Goal: Feedback & Contribution: Contribute content

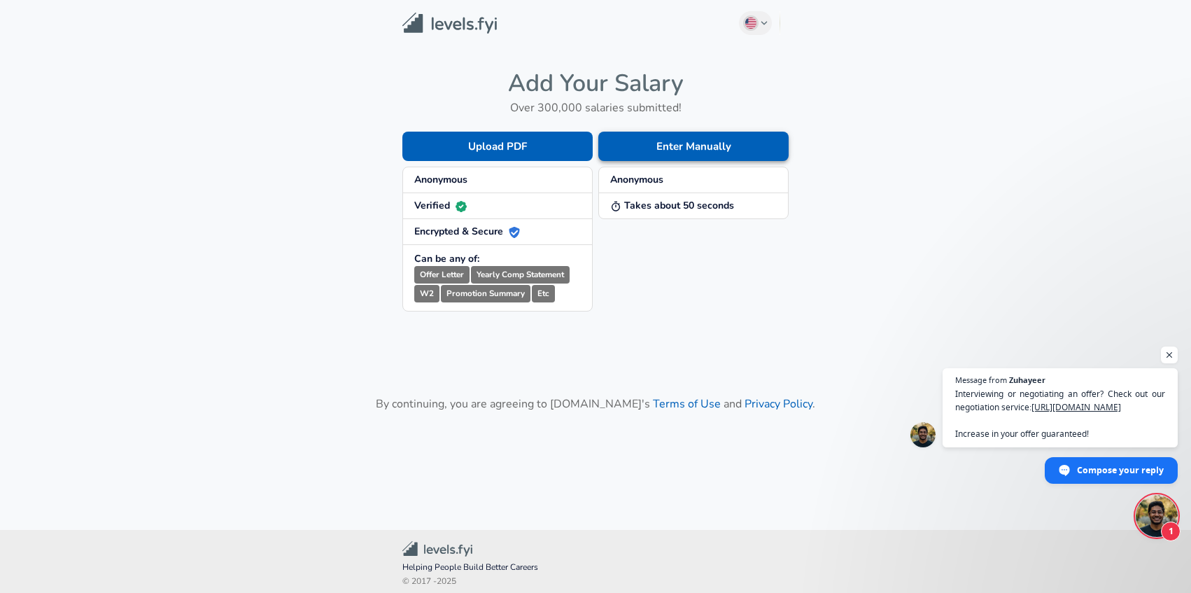
click at [665, 146] on button "Enter Manually" at bounding box center [693, 146] width 190 height 29
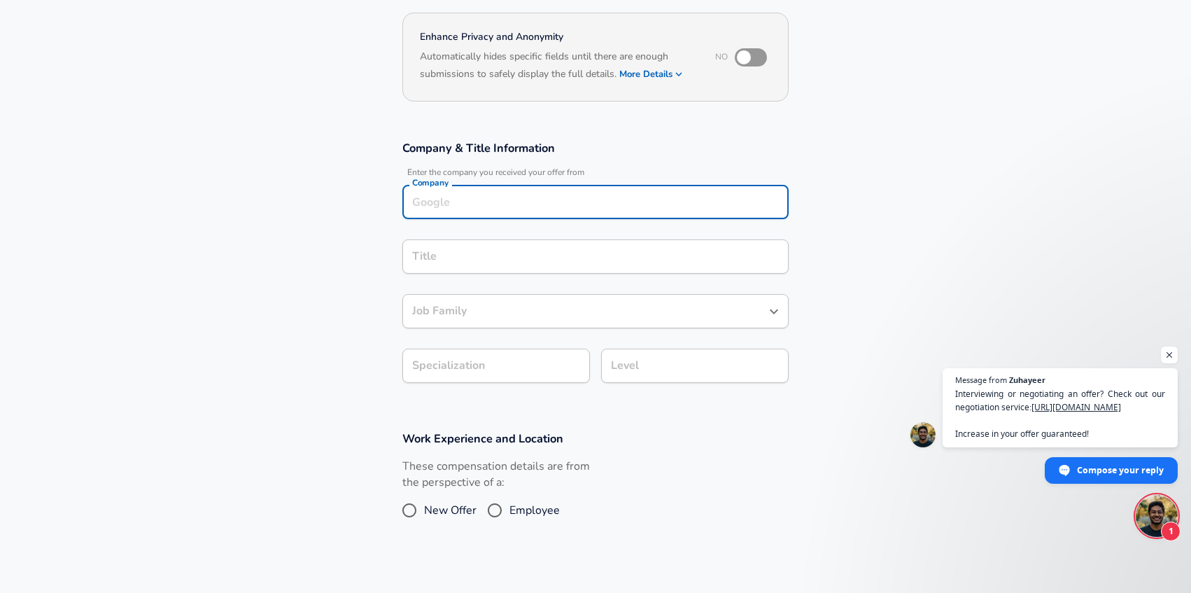
scroll to position [139, 0]
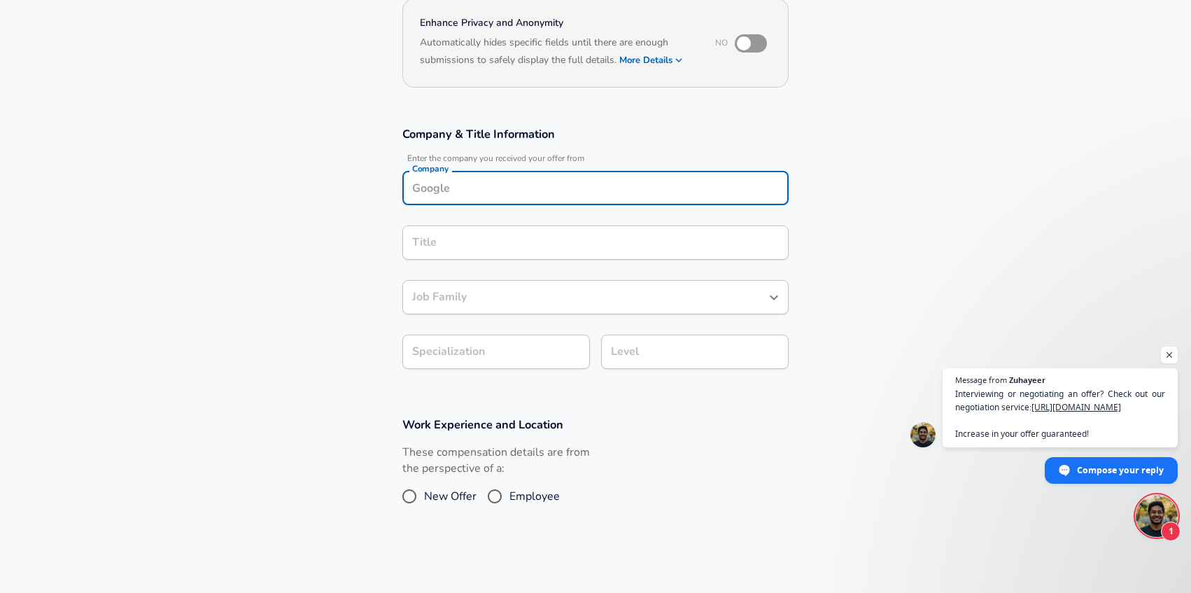
click at [528, 202] on div "Company" at bounding box center [595, 188] width 386 height 34
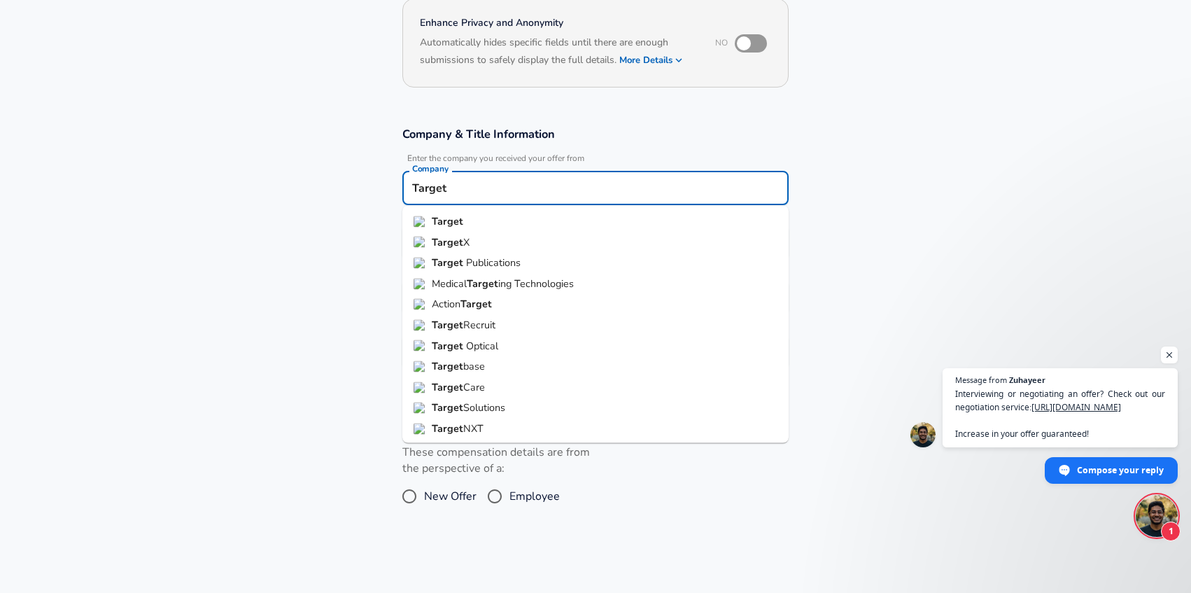
scroll to position [0, 0]
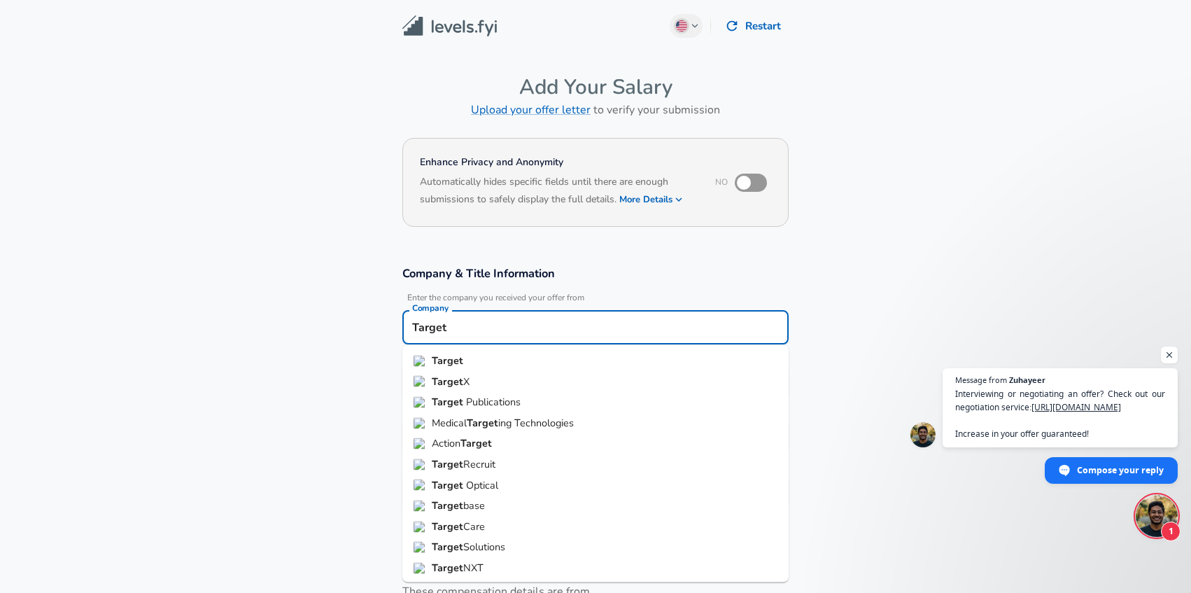
click at [448, 357] on strong "Target" at bounding box center [447, 360] width 31 height 14
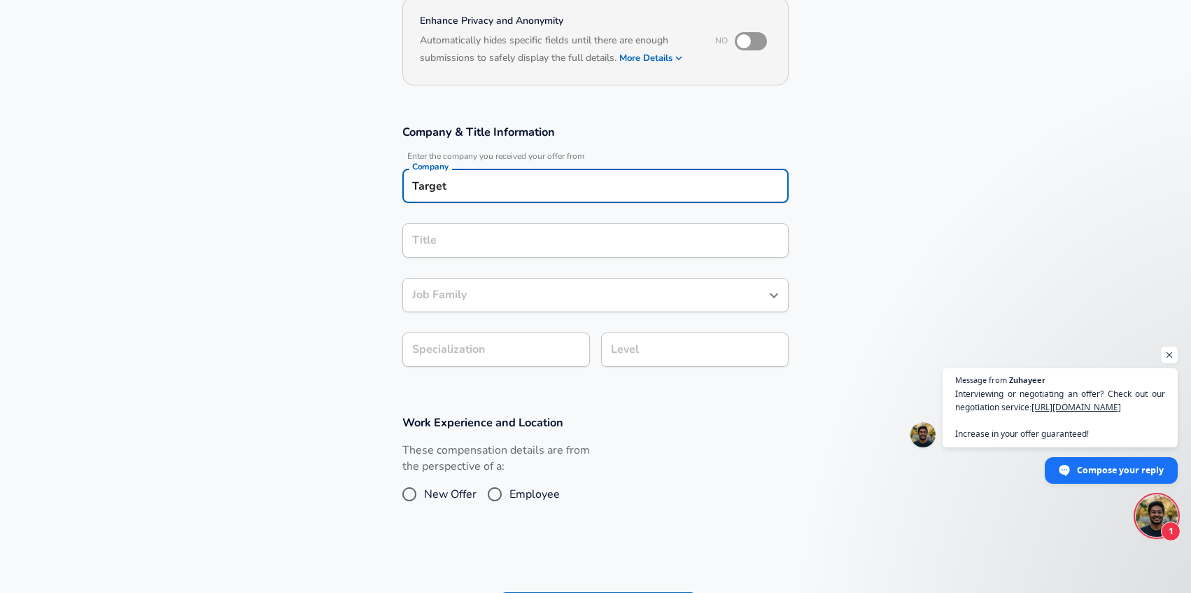
type input "Target"
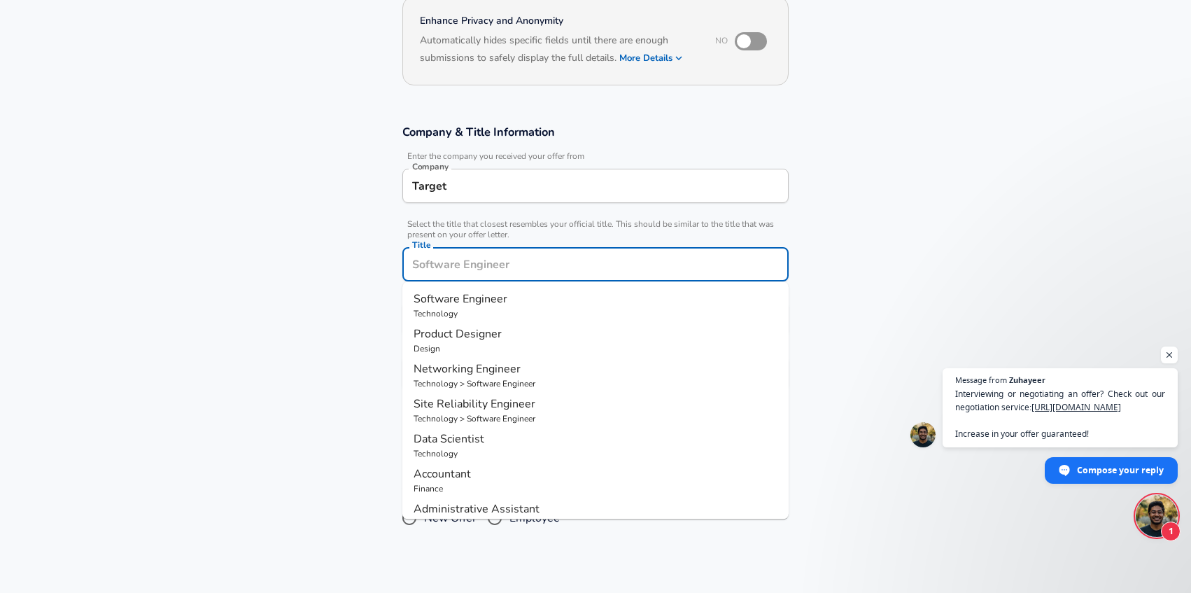
scroll to position [169, 0]
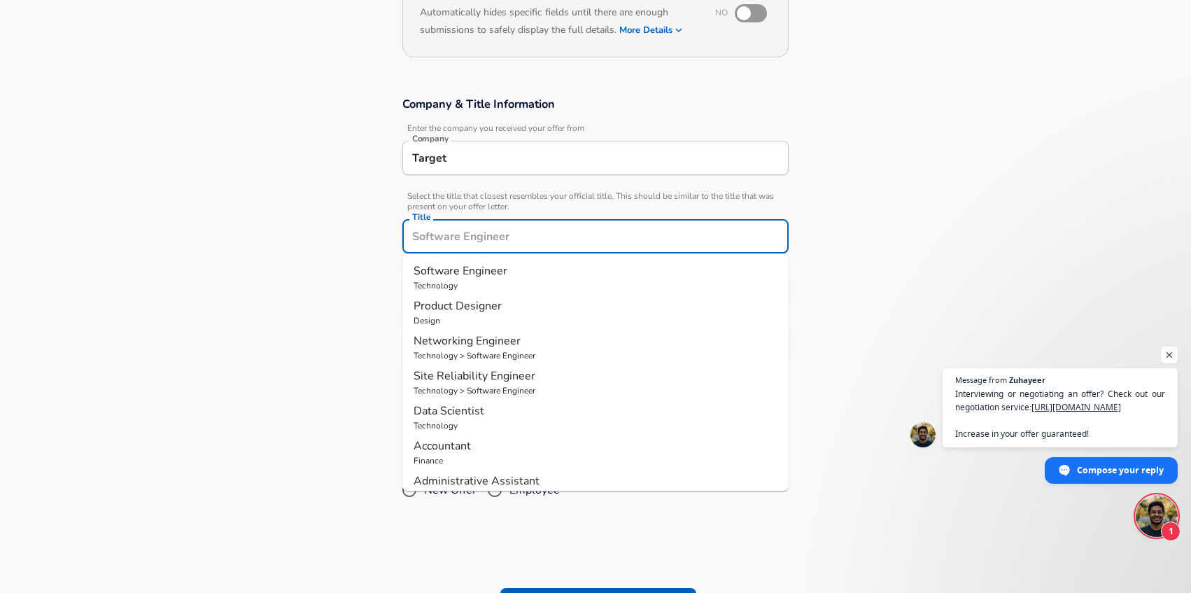
click at [455, 248] on div "Title" at bounding box center [595, 236] width 386 height 34
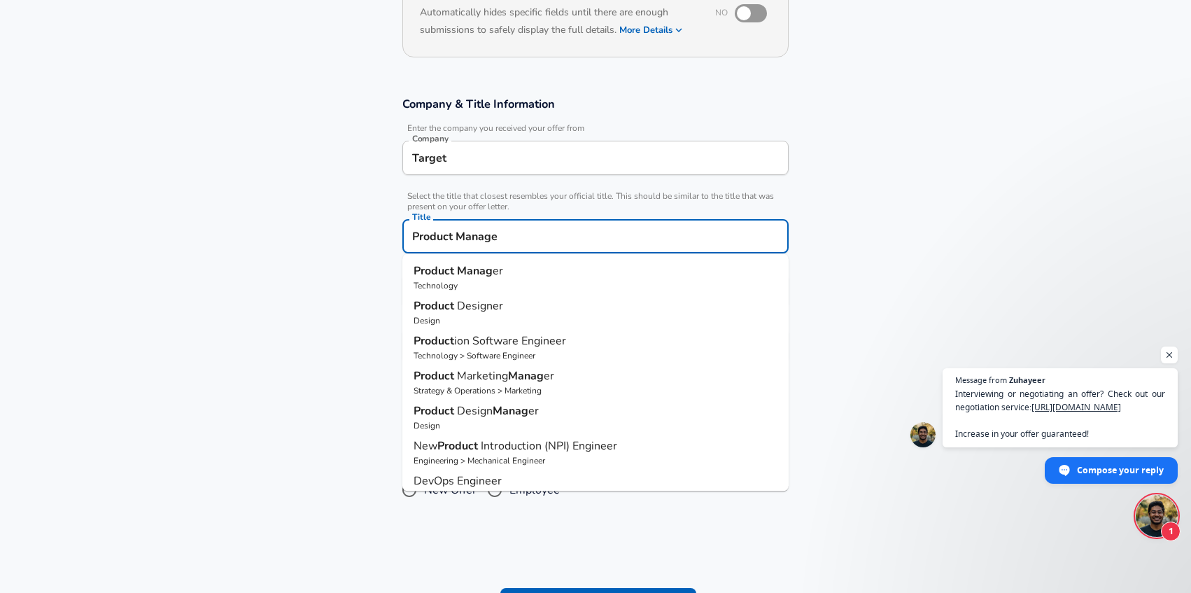
type input "Product Manager"
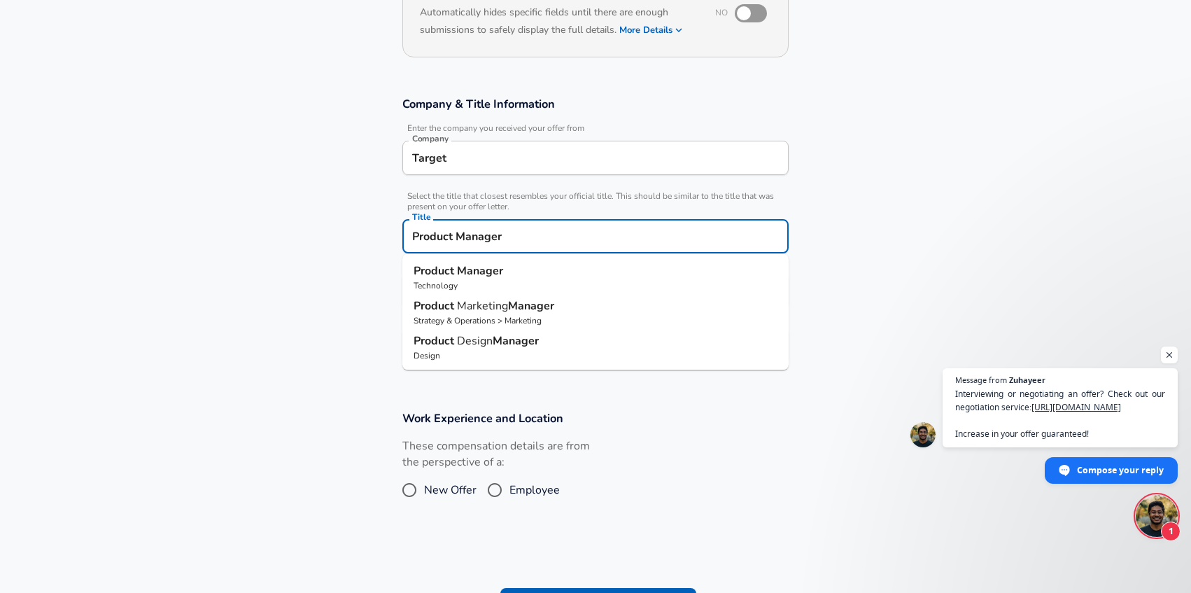
click at [465, 274] on strong "Manager" at bounding box center [480, 270] width 46 height 15
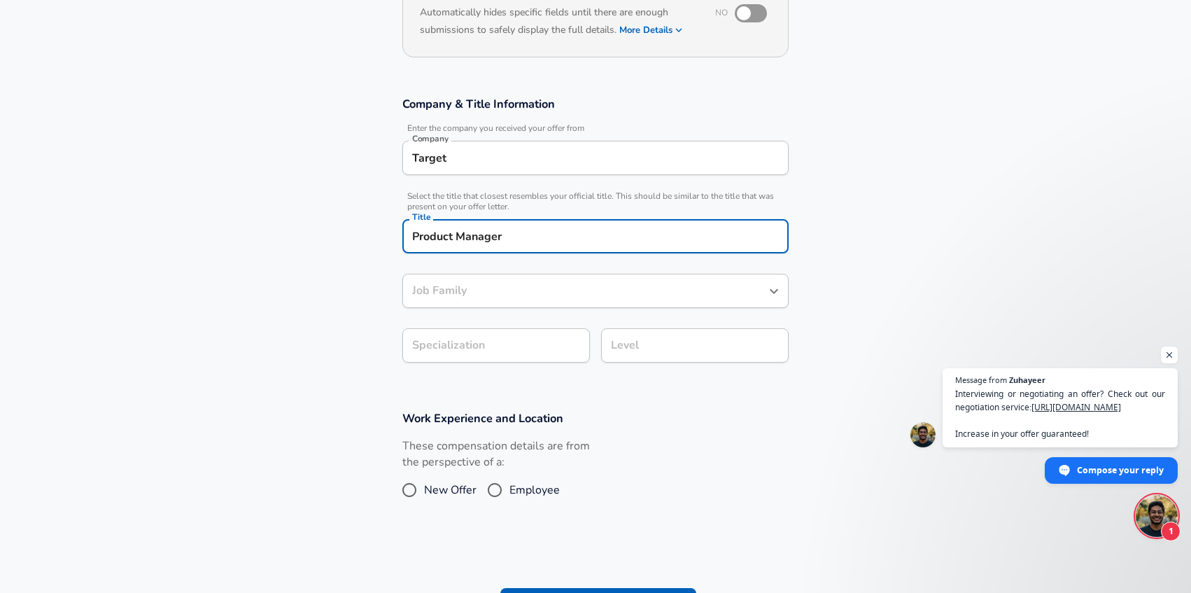
type input "Product Manager"
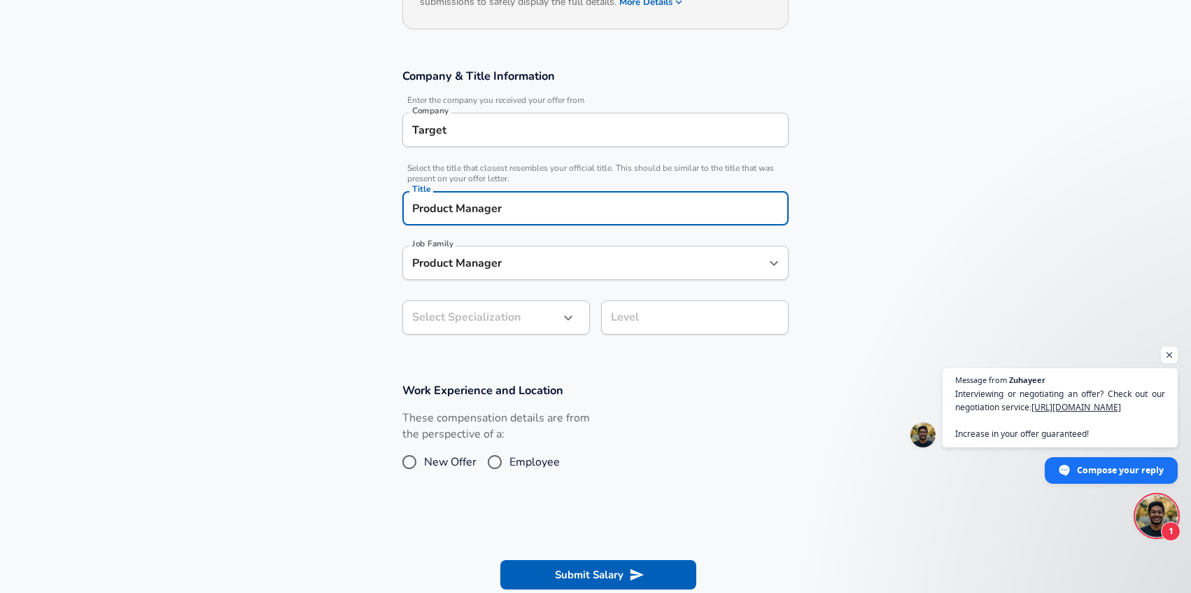
click at [464, 274] on input "Product Manager" at bounding box center [585, 263] width 353 height 22
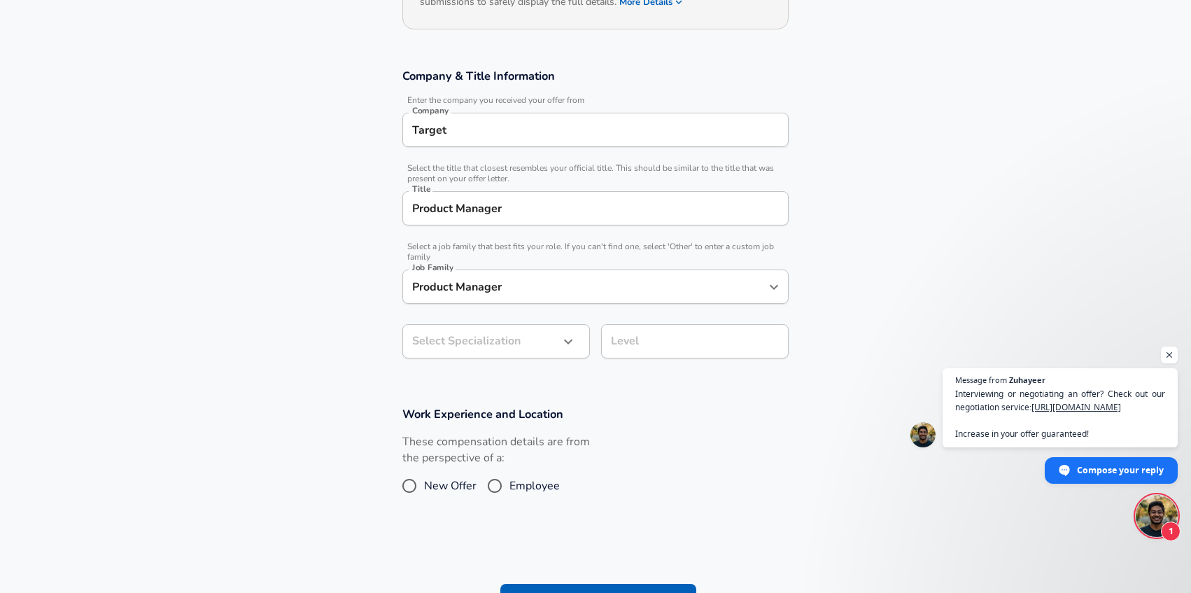
click at [329, 370] on section "Company & Title Information Enter the company you received your offer from Comp…" at bounding box center [595, 221] width 1191 height 338
click at [437, 301] on div "Product Manager Job Family" at bounding box center [595, 286] width 386 height 34
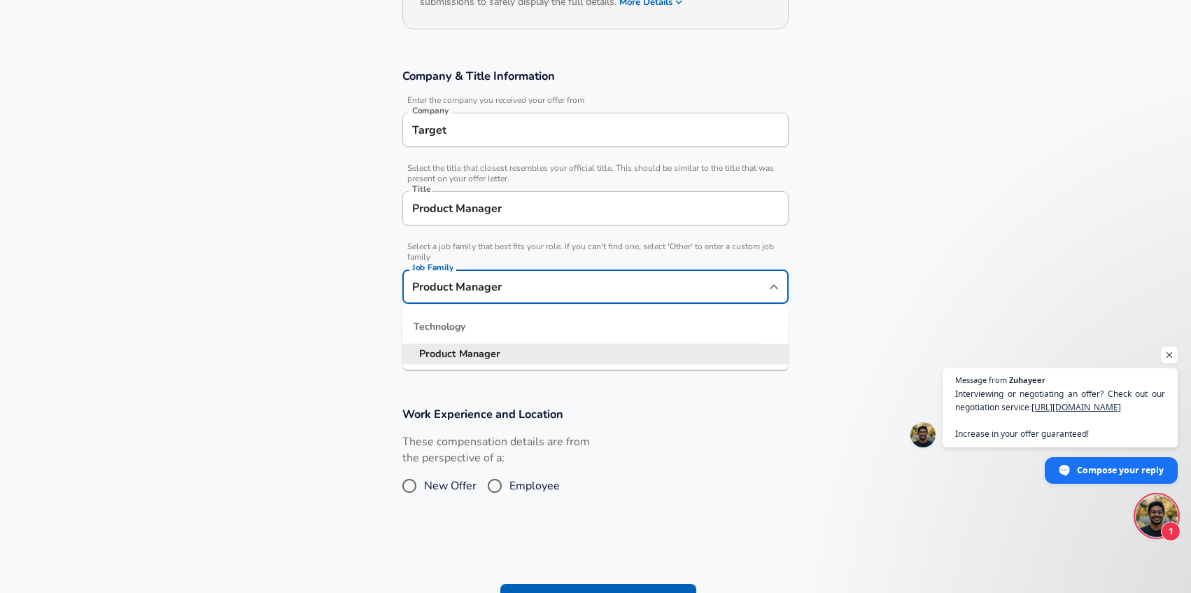
click at [900, 301] on section "Company & Title Information Enter the company you received your offer from Comp…" at bounding box center [595, 221] width 1191 height 338
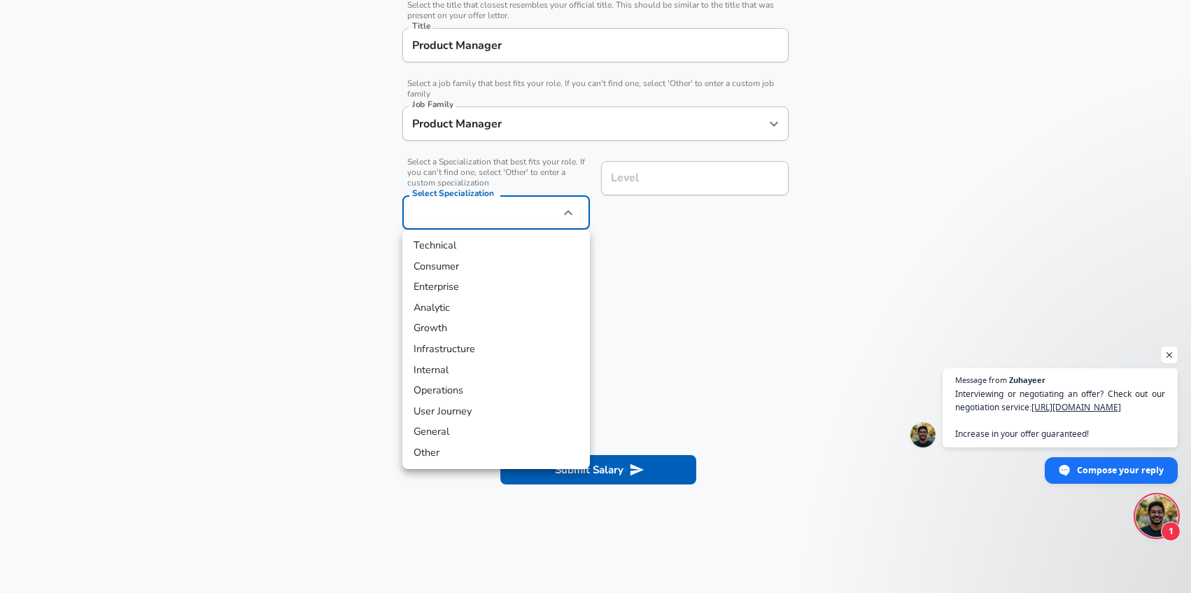
click at [428, 449] on li "Other" at bounding box center [496, 452] width 188 height 21
type input "Other"
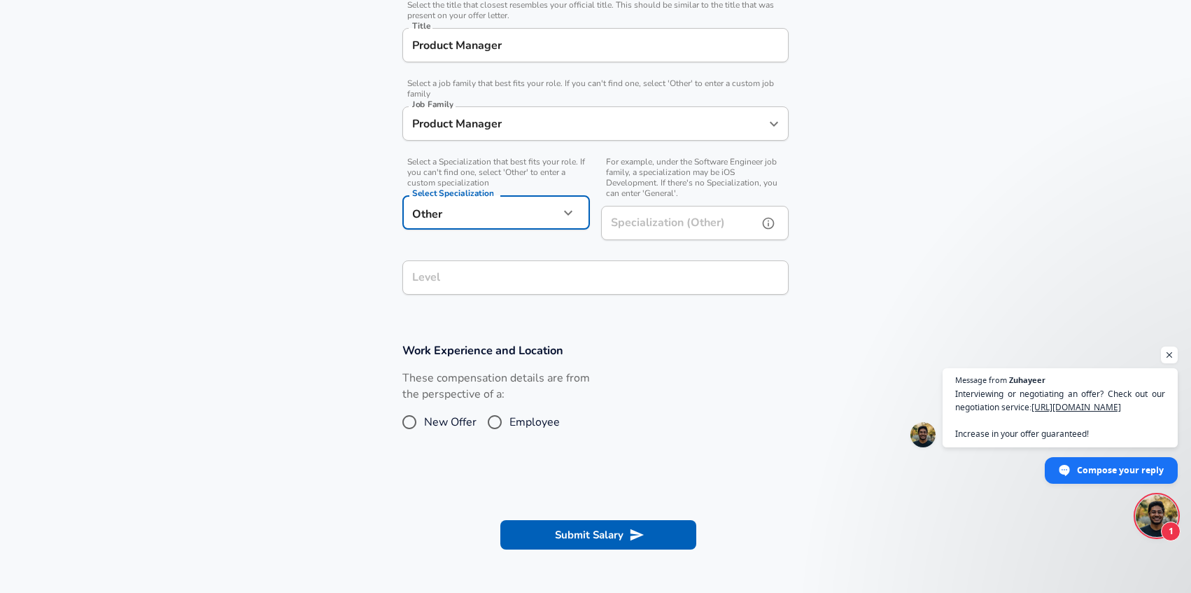
click at [649, 226] on input "Specialization (Other)" at bounding box center [676, 223] width 151 height 34
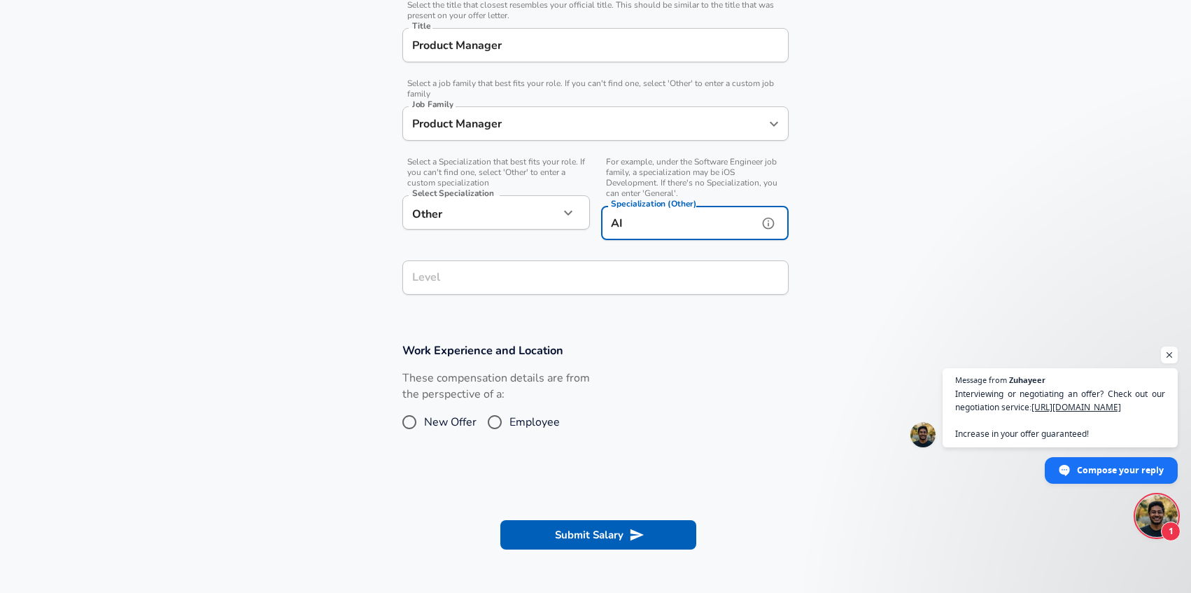
type input "AI"
drag, startPoint x: 647, startPoint y: 347, endPoint x: 638, endPoint y: 339, distance: 11.9
click at [647, 347] on section "Work Experience and Location These compensation details are from the perspectiv…" at bounding box center [595, 396] width 1191 height 140
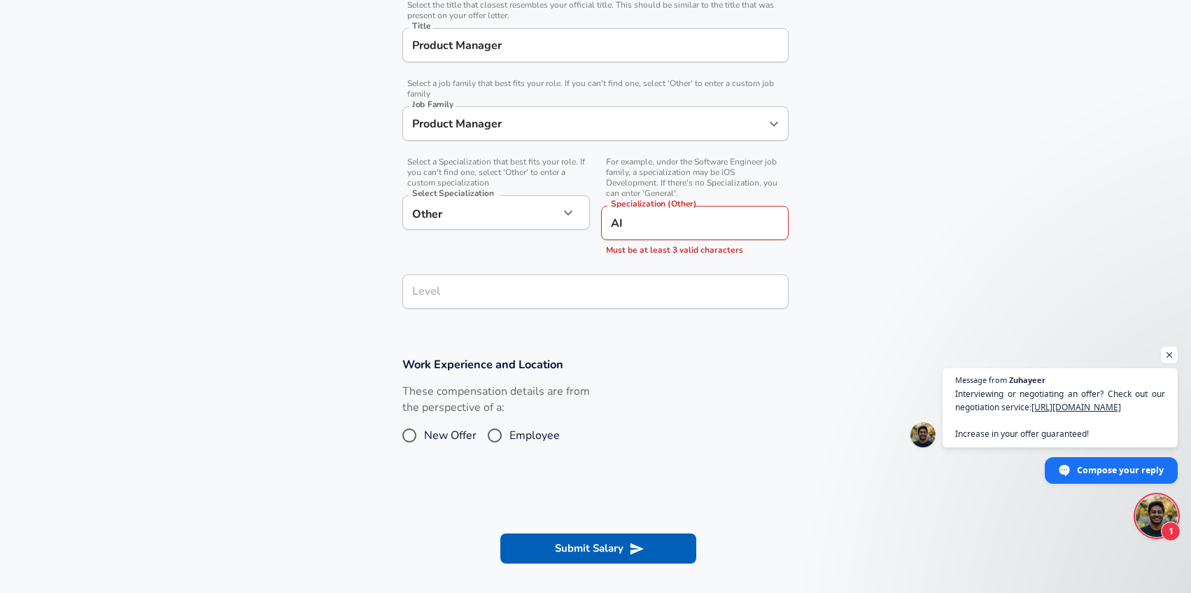
scroll to position [388, 0]
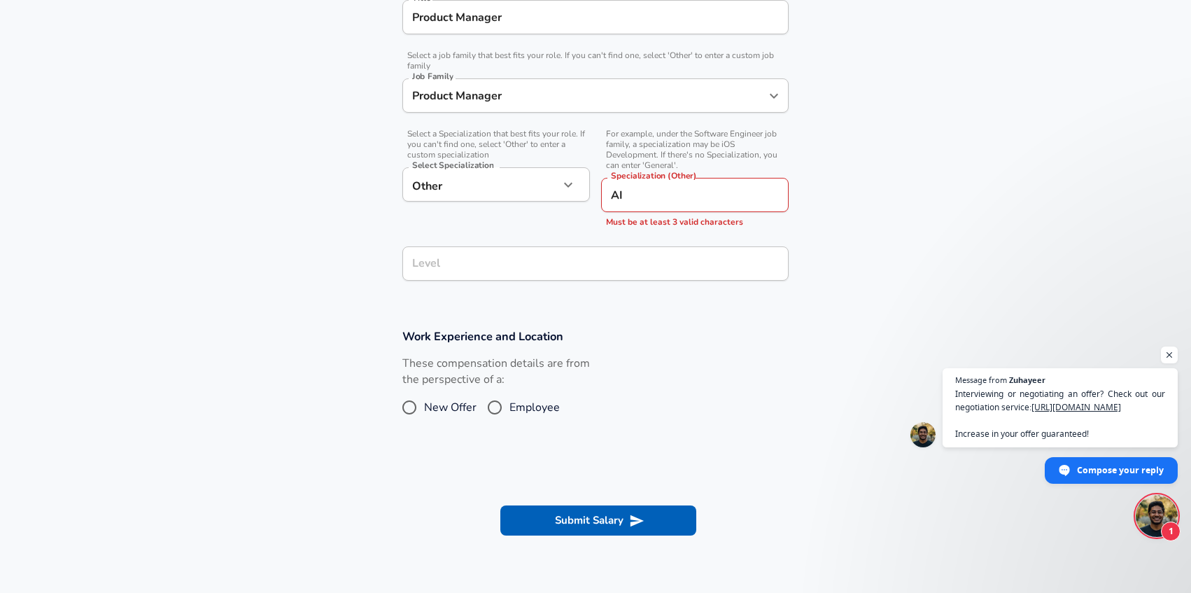
click at [590, 290] on div "Company & Title Information Enter the company you received your offer from Comp…" at bounding box center [596, 84] width 420 height 414
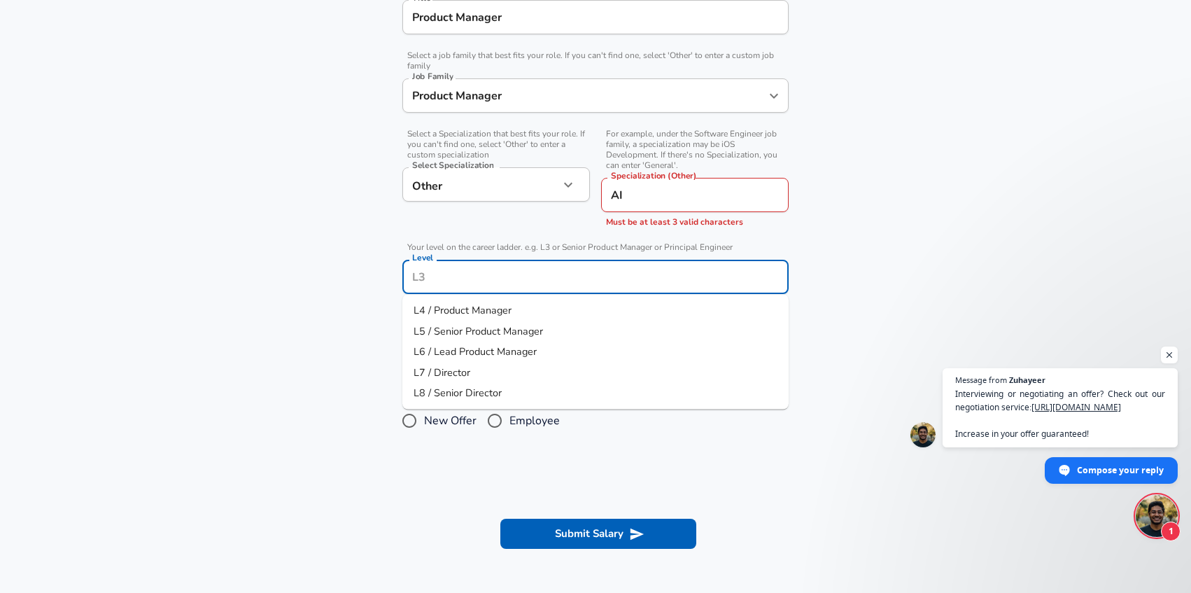
click at [478, 325] on span "L5 / Senior Product Manager" at bounding box center [478, 330] width 129 height 14
type input "L5 / Senior Product Manager"
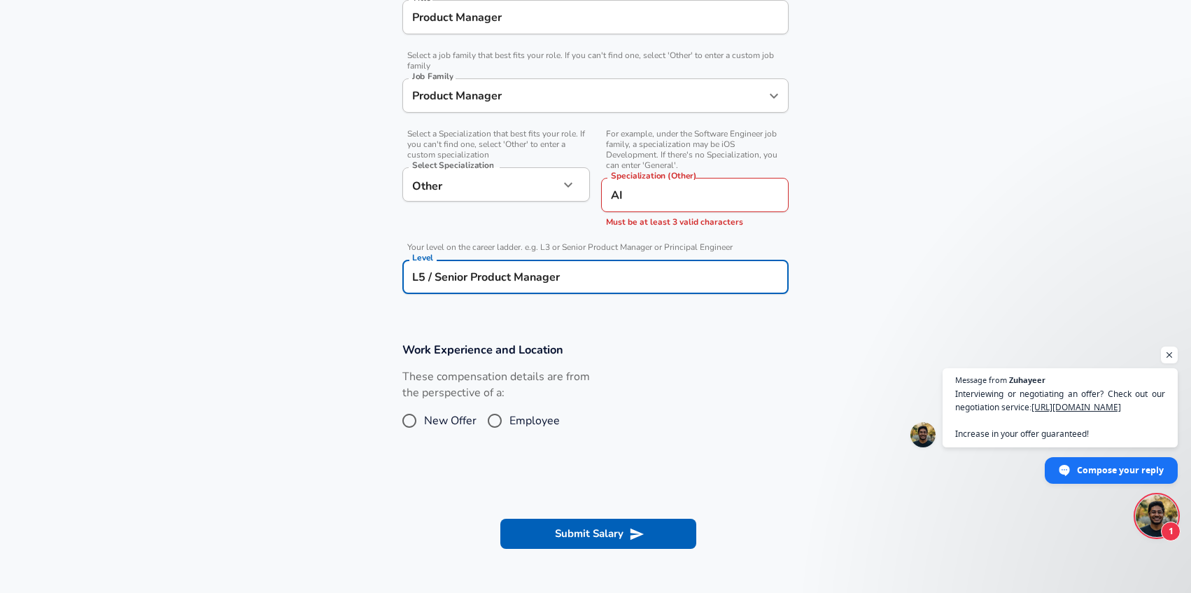
click at [663, 332] on section "Work Experience and Location These compensation details are from the perspectiv…" at bounding box center [595, 395] width 1191 height 140
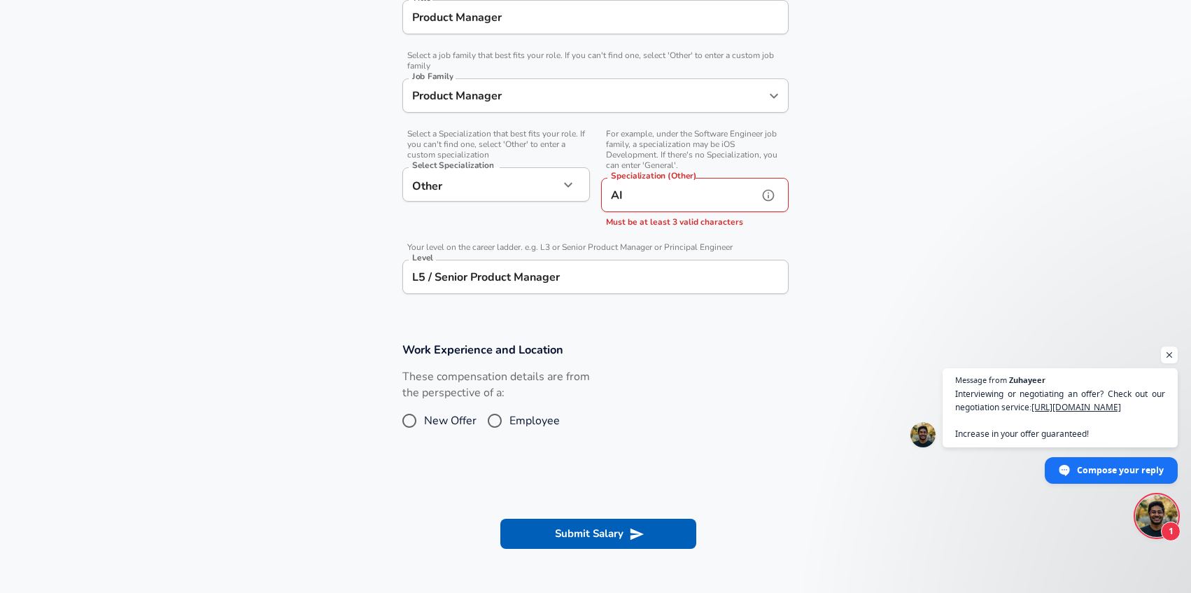
click at [631, 186] on input "AI" at bounding box center [676, 195] width 151 height 34
click at [634, 188] on input "AI" at bounding box center [676, 195] width 151 height 34
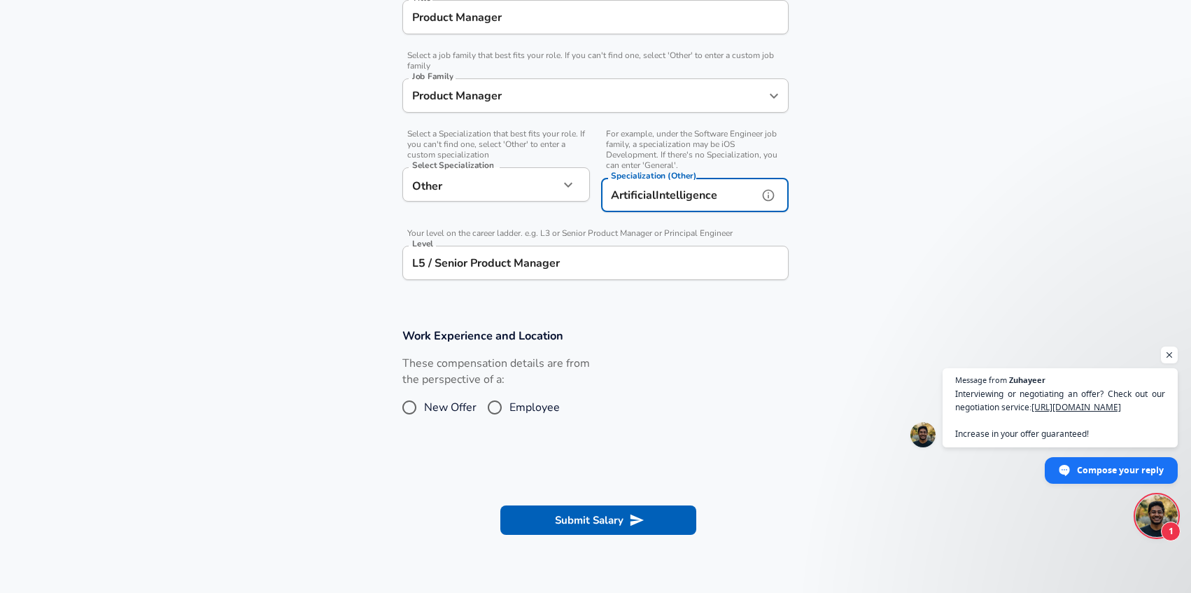
click at [656, 195] on input "ArtificialIntelligence" at bounding box center [676, 195] width 151 height 34
type input "Artificial Intelligence"
click at [496, 407] on input "Employee" at bounding box center [494, 407] width 29 height 22
radio input "true"
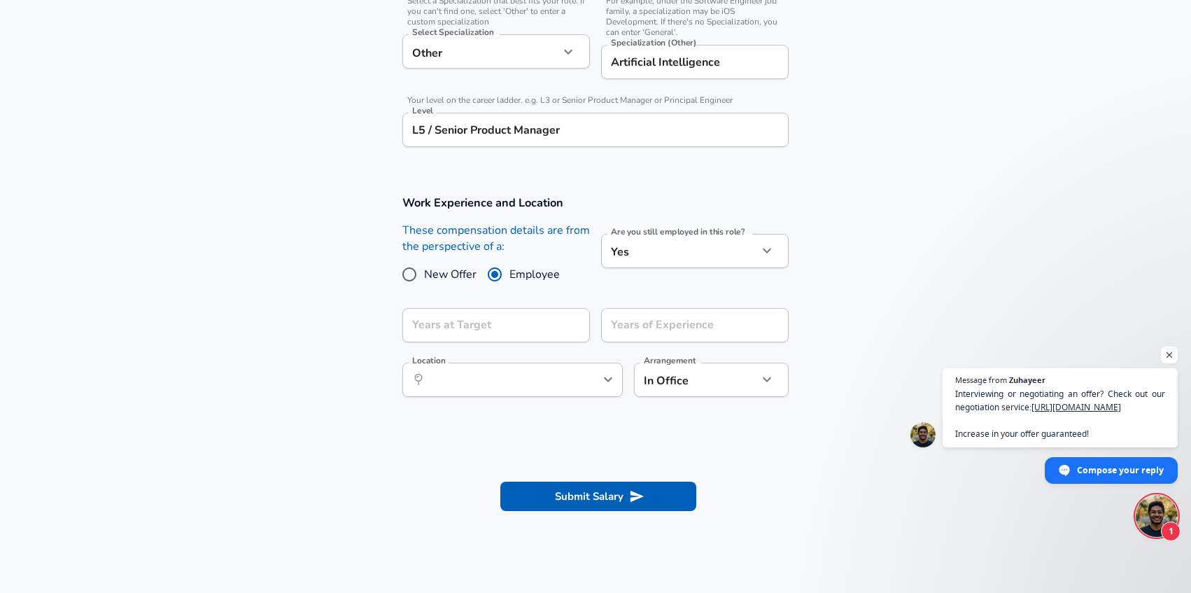
scroll to position [563, 0]
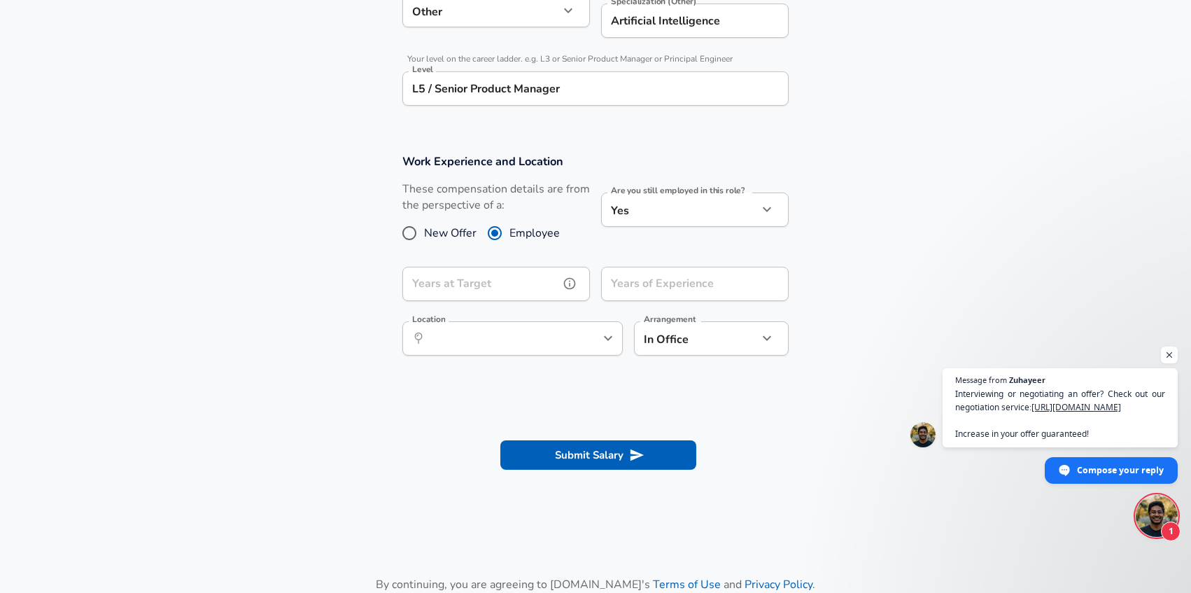
click at [500, 287] on input "Years at Target" at bounding box center [480, 284] width 157 height 34
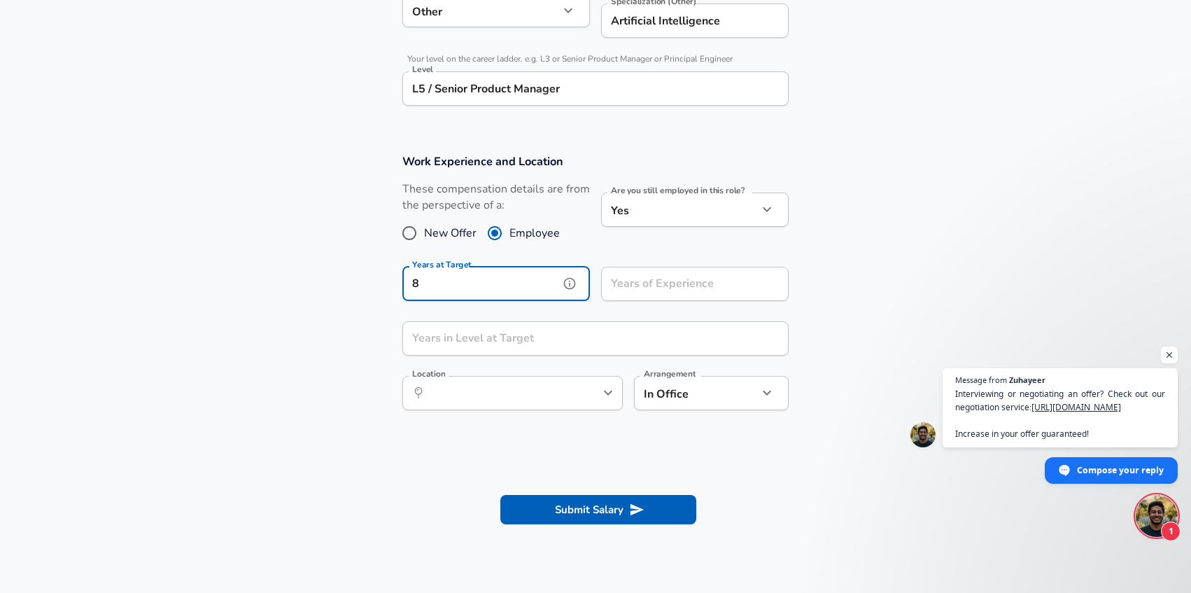
type input "8"
click at [519, 330] on input "Years in Level at Target" at bounding box center [579, 338] width 355 height 34
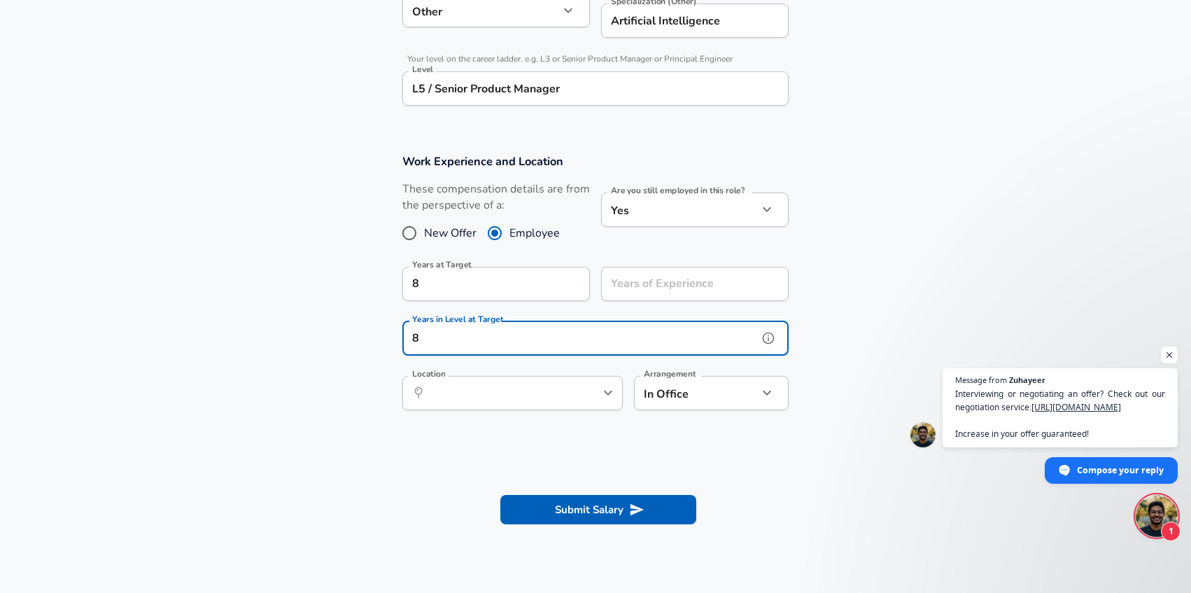
type input "8"
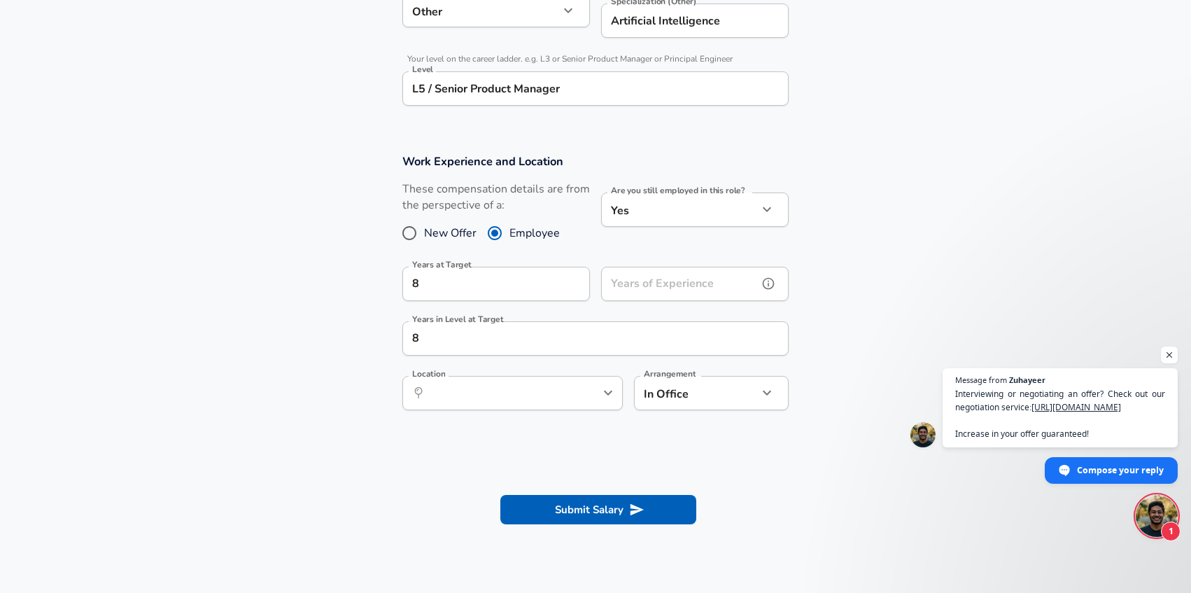
click at [703, 277] on input "Years of Experience" at bounding box center [679, 284] width 157 height 34
click at [572, 397] on div "​ Location" at bounding box center [512, 393] width 220 height 34
type input "12"
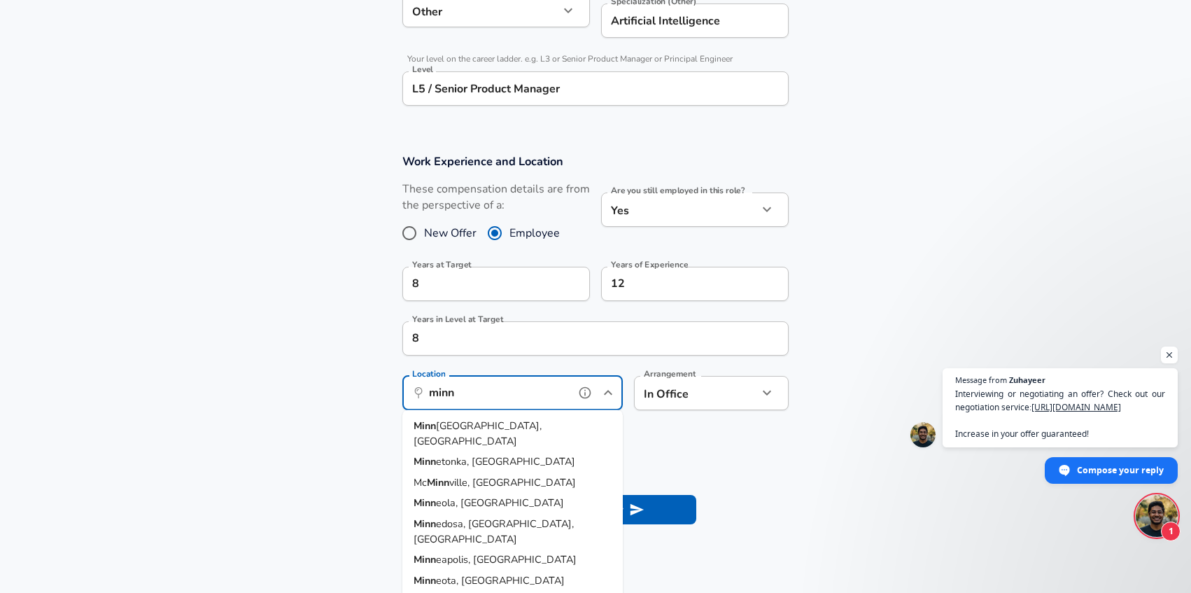
click at [524, 428] on li "Minn eapolis, [GEOGRAPHIC_DATA]" at bounding box center [512, 434] width 220 height 36
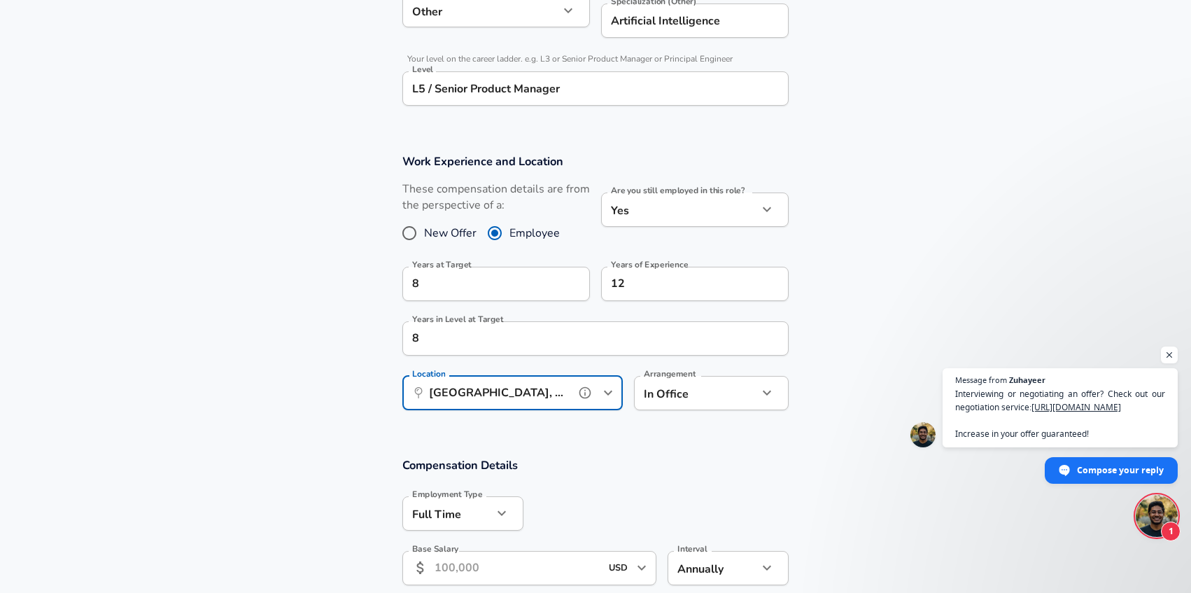
type input "[GEOGRAPHIC_DATA], [GEOGRAPHIC_DATA]"
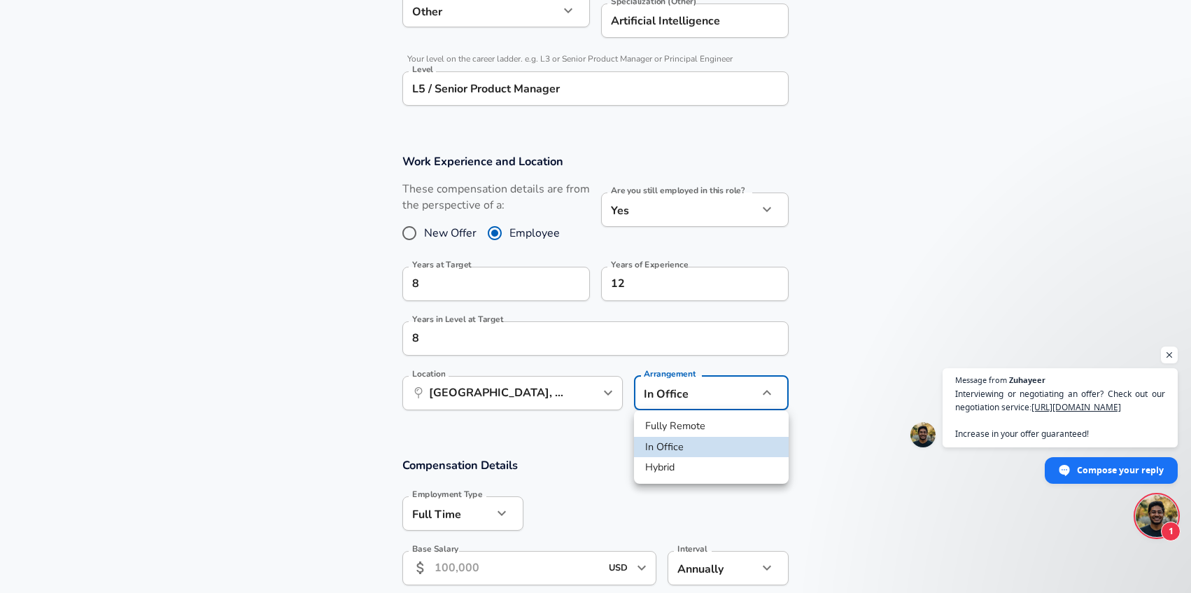
click at [679, 421] on li "Fully Remote" at bounding box center [711, 426] width 155 height 21
type input "remote"
click at [673, 462] on h3 "Compensation Details" at bounding box center [595, 465] width 386 height 16
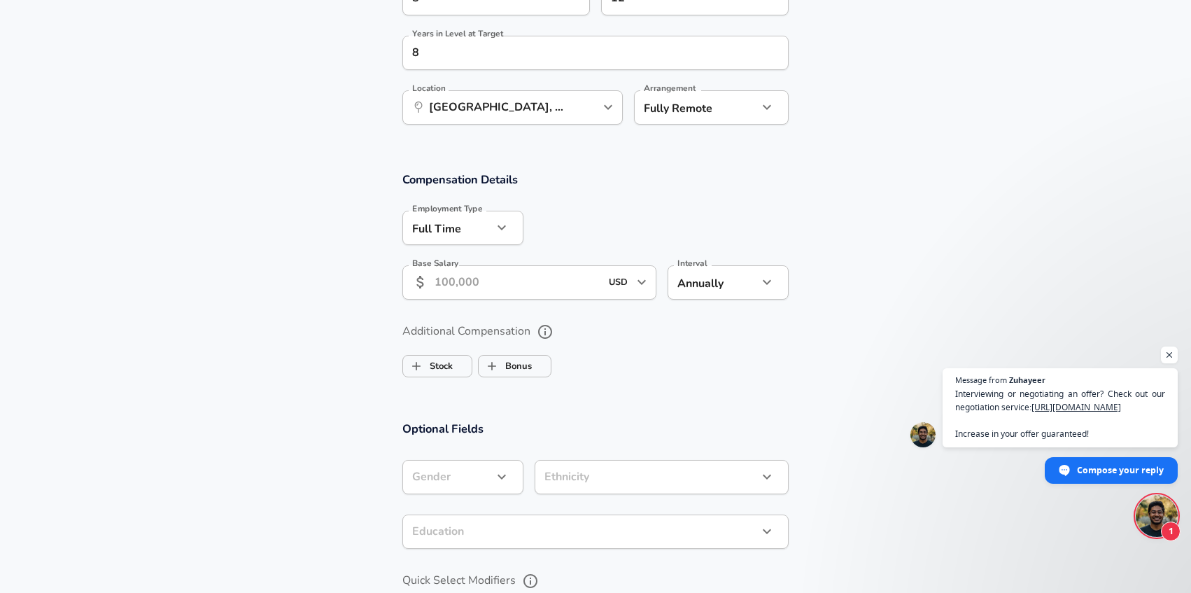
scroll to position [857, 0]
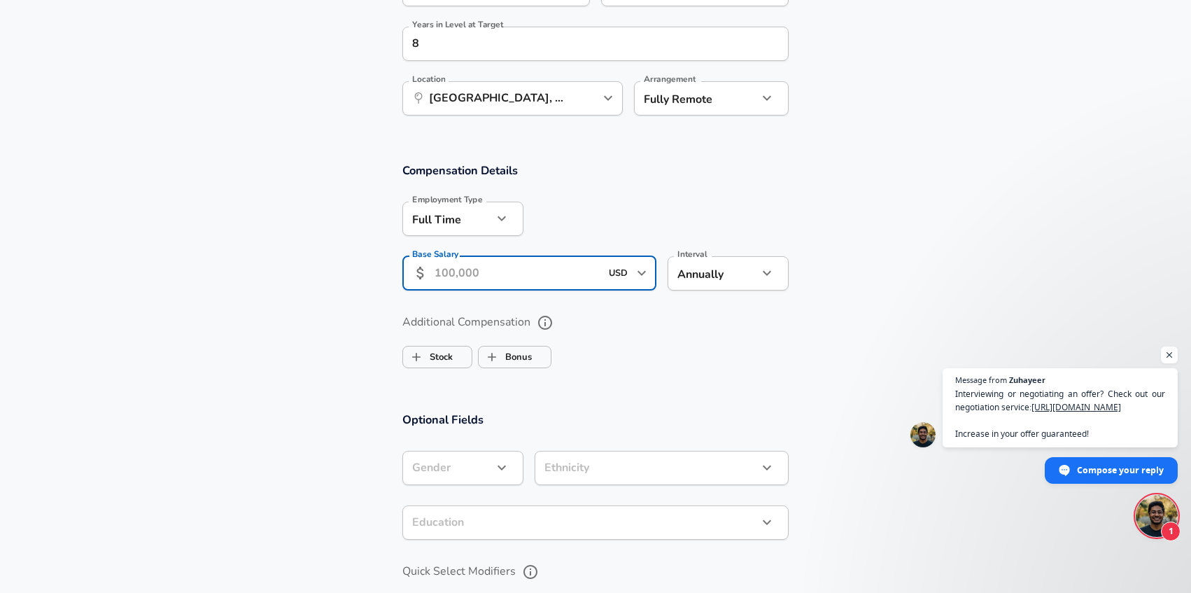
click at [490, 272] on input "Base Salary" at bounding box center [518, 273] width 166 height 34
type input "135,000"
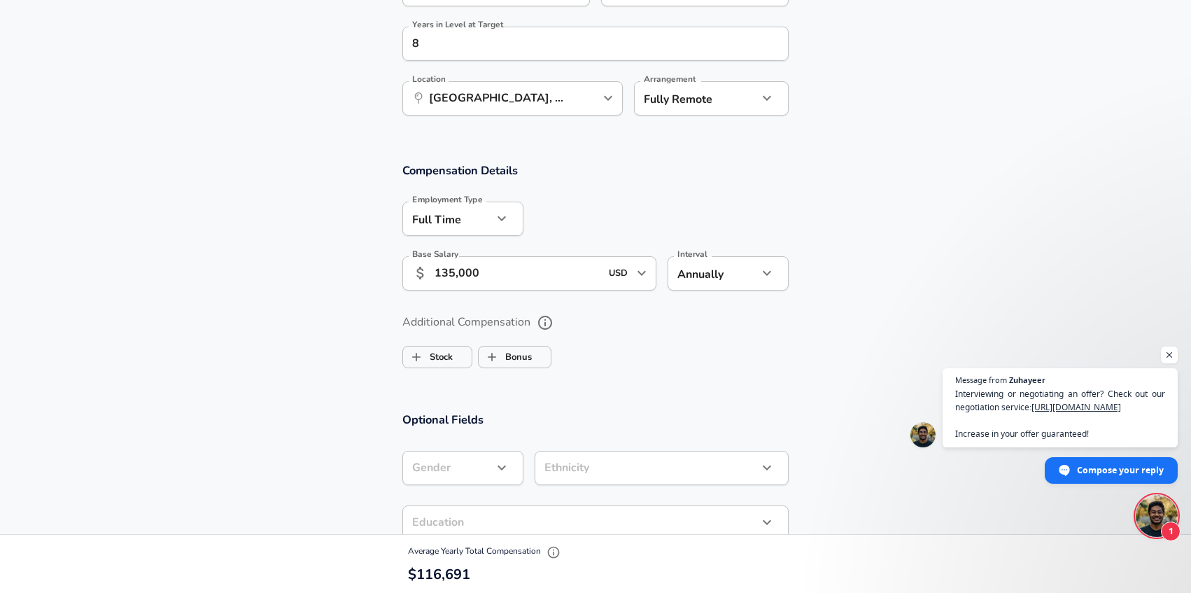
click at [684, 370] on div "Additional Compensation Stock Bonus" at bounding box center [595, 342] width 386 height 63
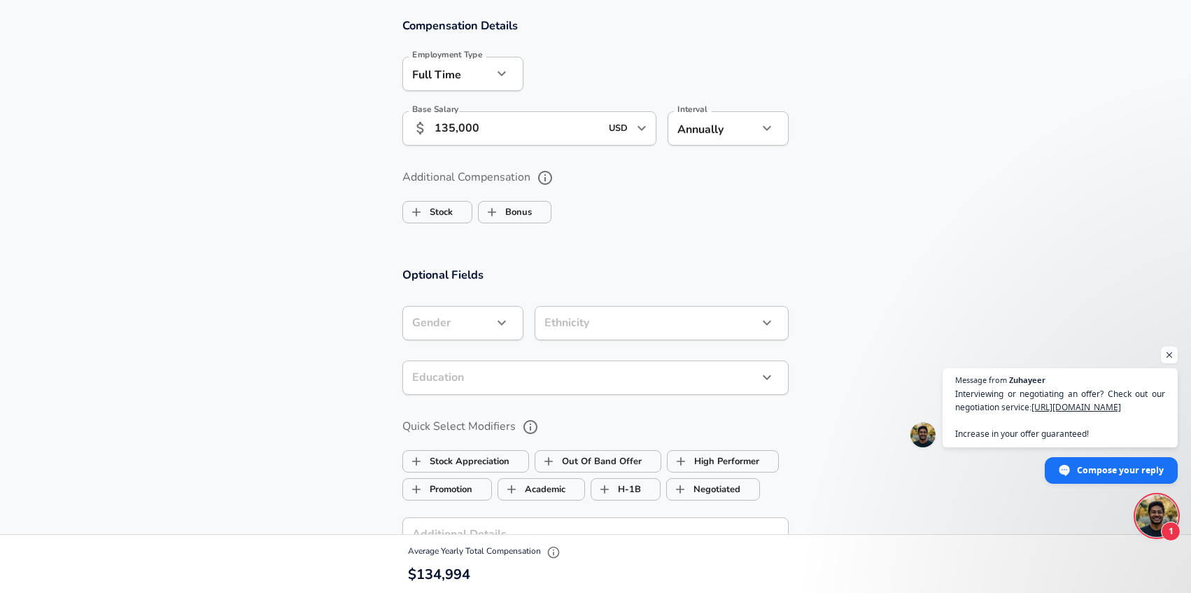
scroll to position [1013, 0]
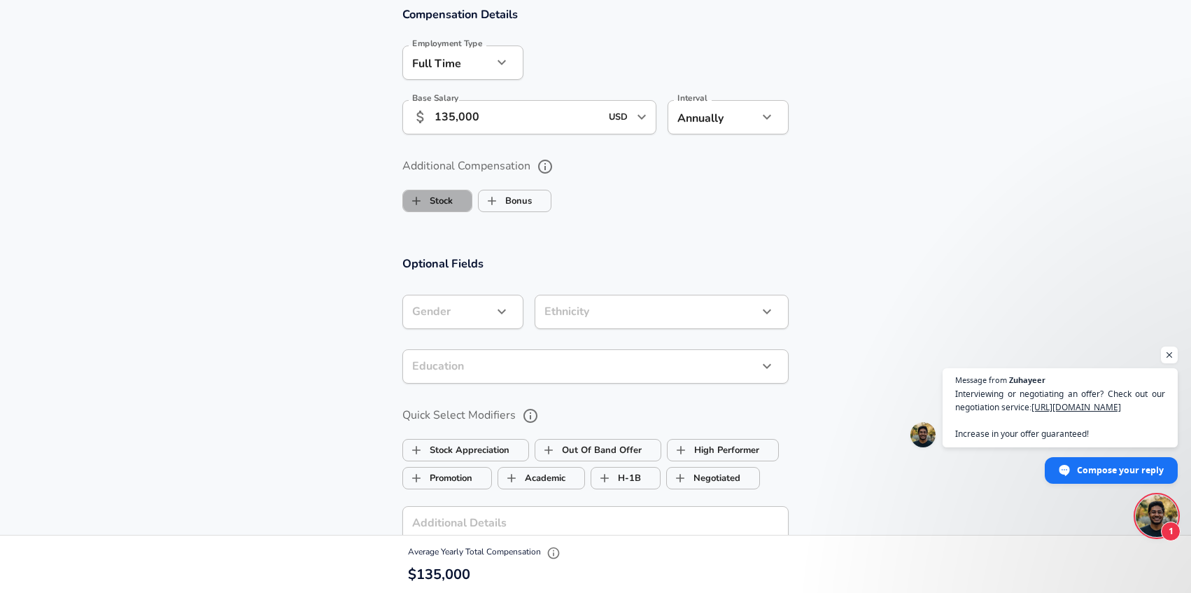
click at [439, 194] on label "Stock" at bounding box center [428, 201] width 50 height 27
checkbox input "true"
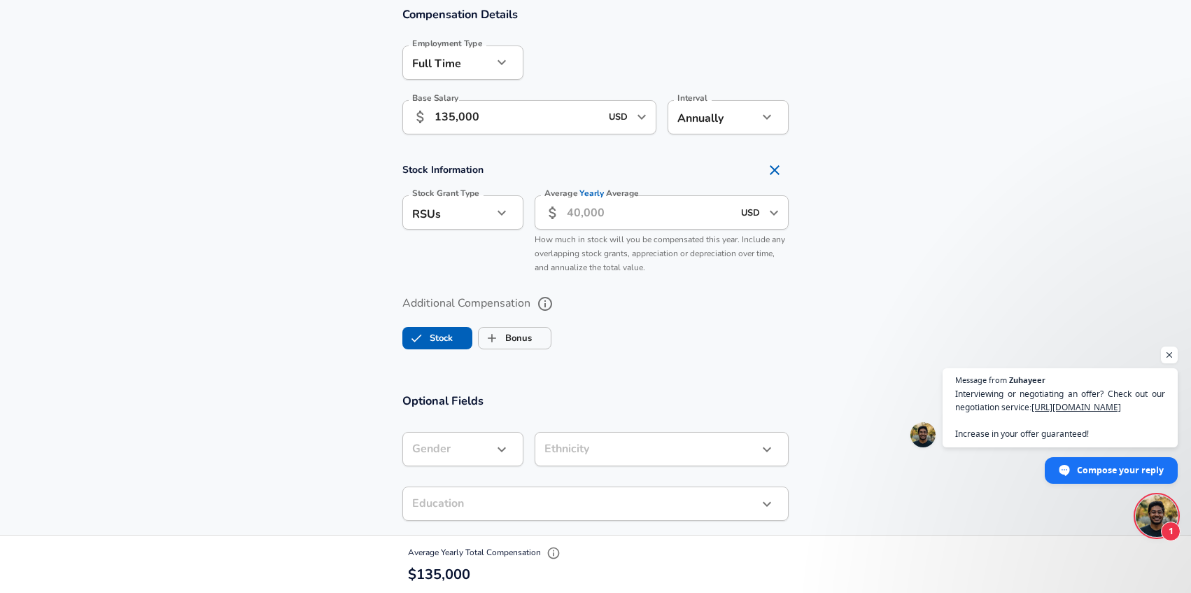
click at [574, 213] on input "Average Yearly Average" at bounding box center [650, 212] width 166 height 34
type input "25,000"
click at [663, 325] on ul "Stock Bonus" at bounding box center [595, 335] width 386 height 28
click at [523, 334] on label "Bonus" at bounding box center [505, 338] width 53 height 27
checkbox input "true"
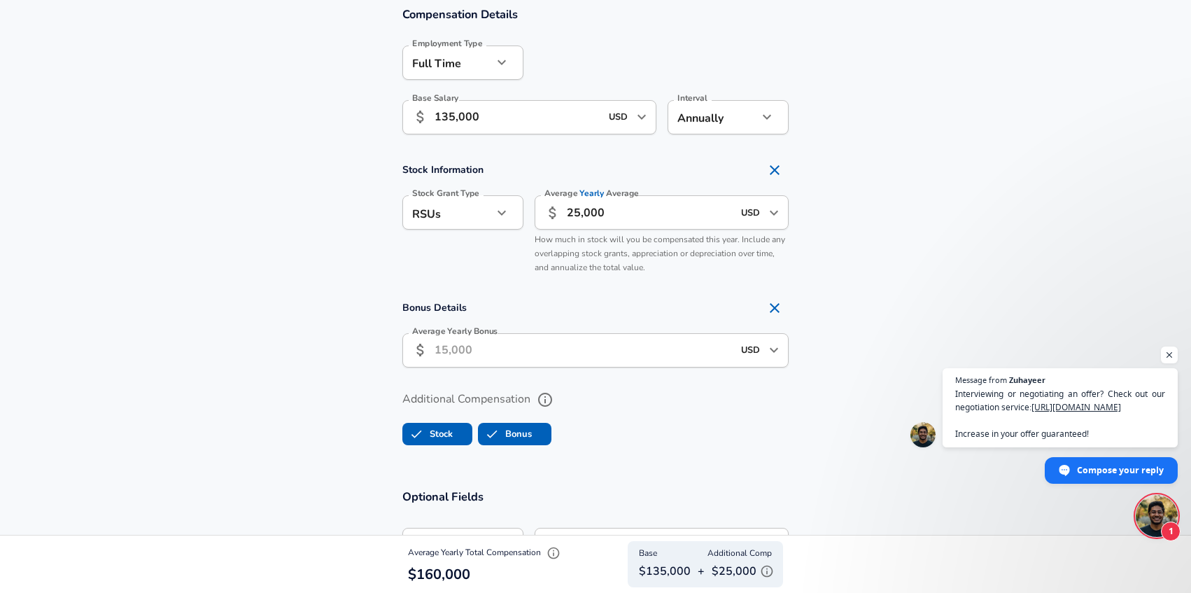
click at [491, 341] on input "Average Yearly Bonus" at bounding box center [584, 350] width 298 height 34
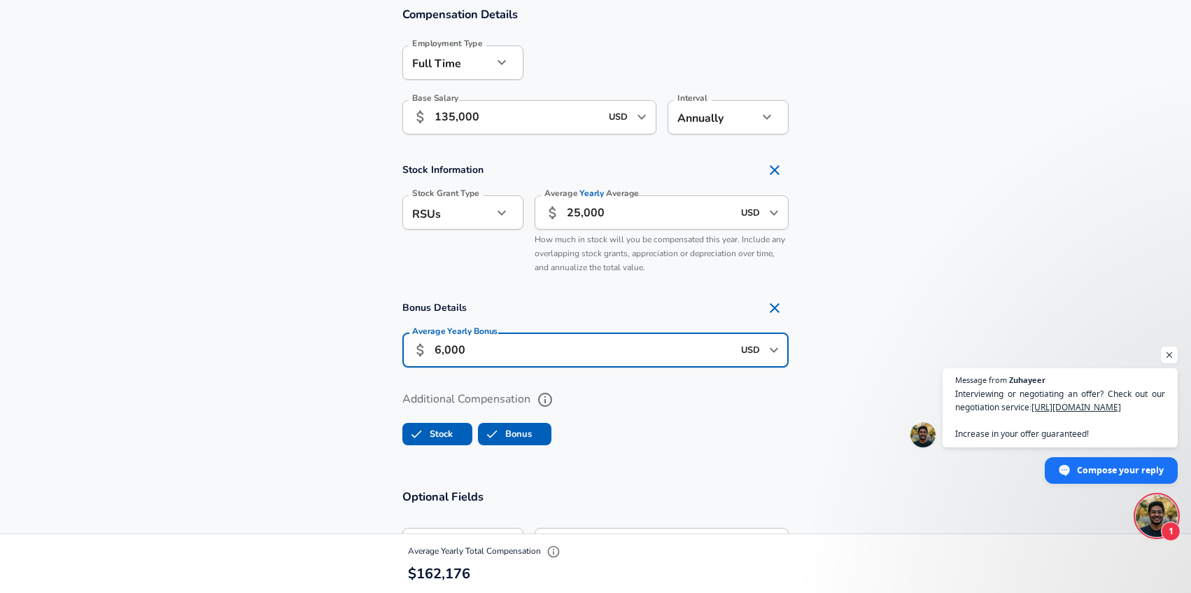
type input "6,000"
click at [638, 430] on ul "Stock Bonus" at bounding box center [595, 431] width 386 height 28
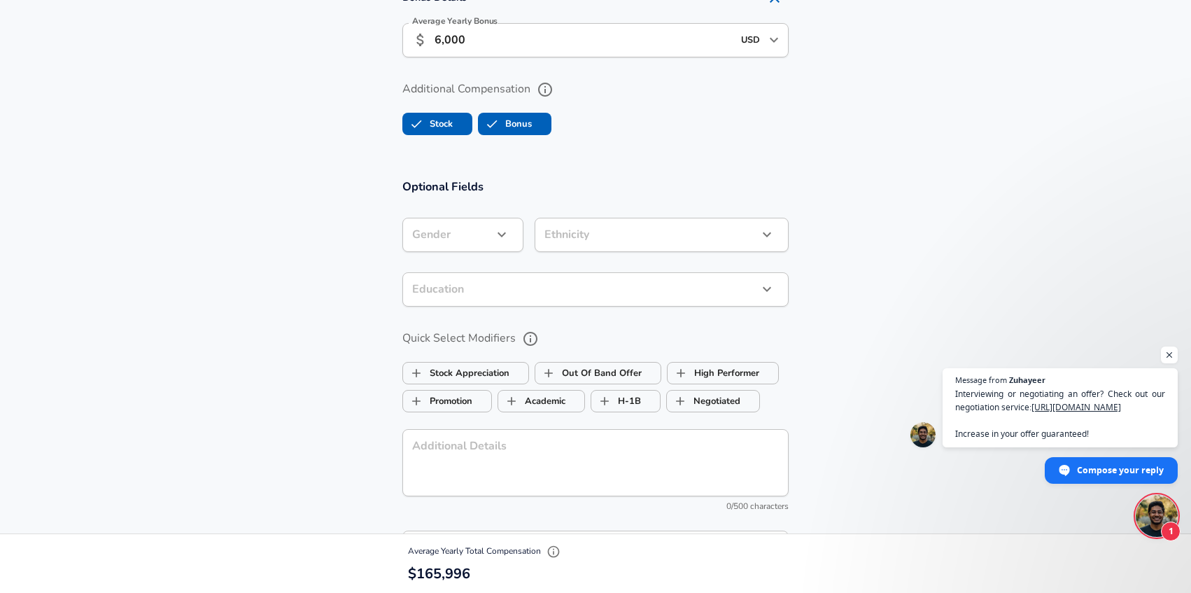
scroll to position [1334, 0]
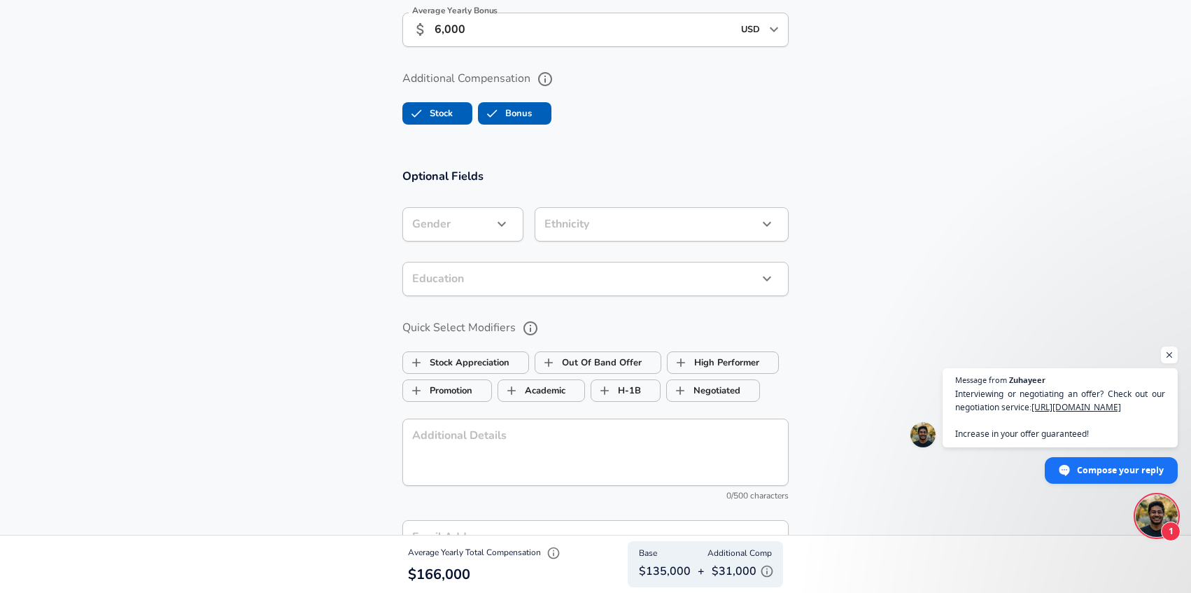
click at [498, 223] on icon "button" at bounding box center [501, 224] width 17 height 17
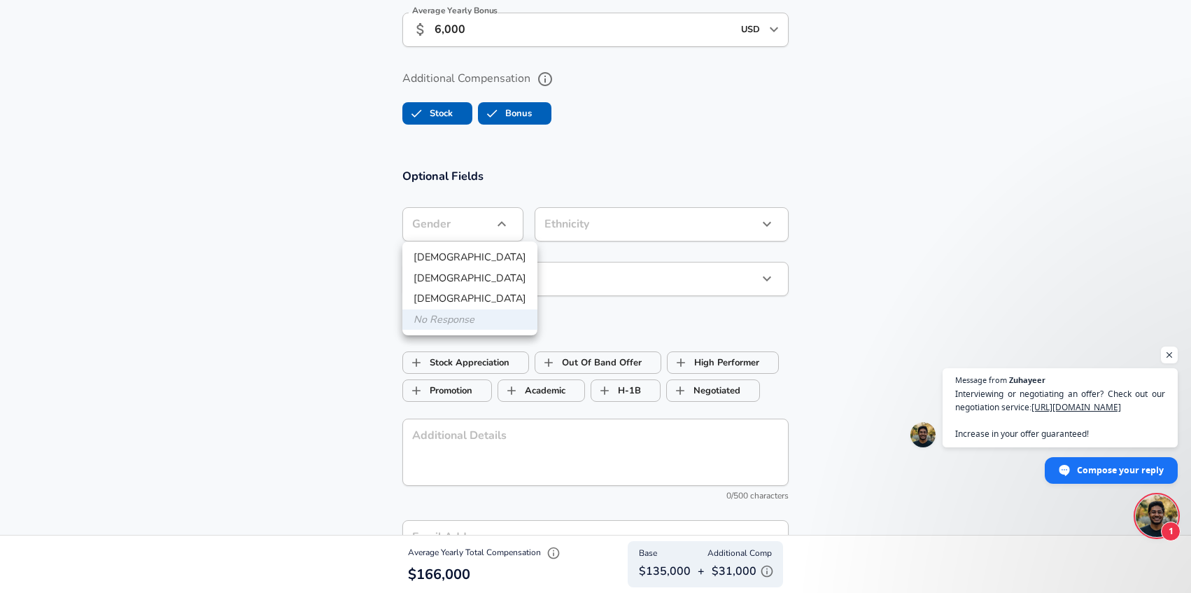
click at [460, 273] on li "[DEMOGRAPHIC_DATA]" at bounding box center [469, 278] width 135 height 21
type input "[DEMOGRAPHIC_DATA]"
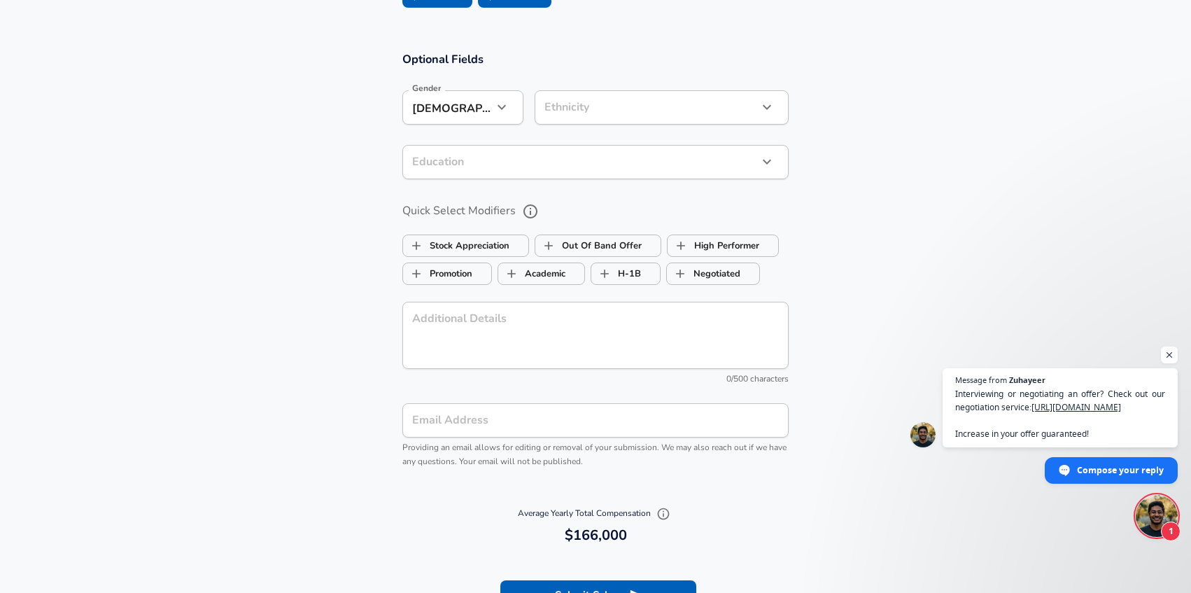
scroll to position [1458, 0]
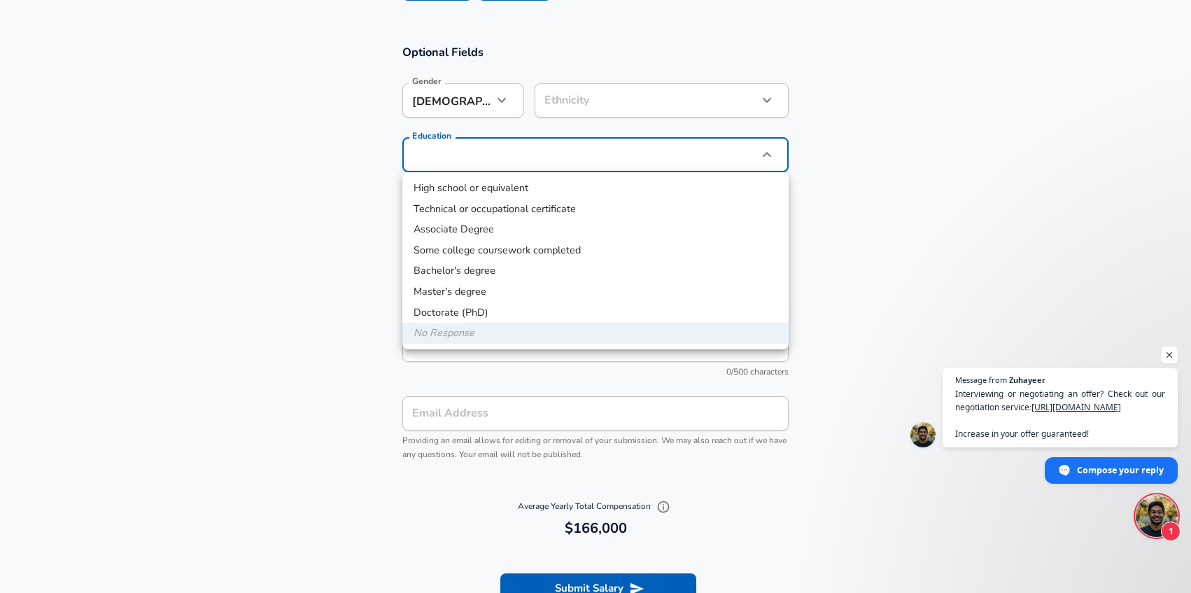
click at [472, 290] on li "Master's degree" at bounding box center [595, 291] width 386 height 21
type input "Masters degree"
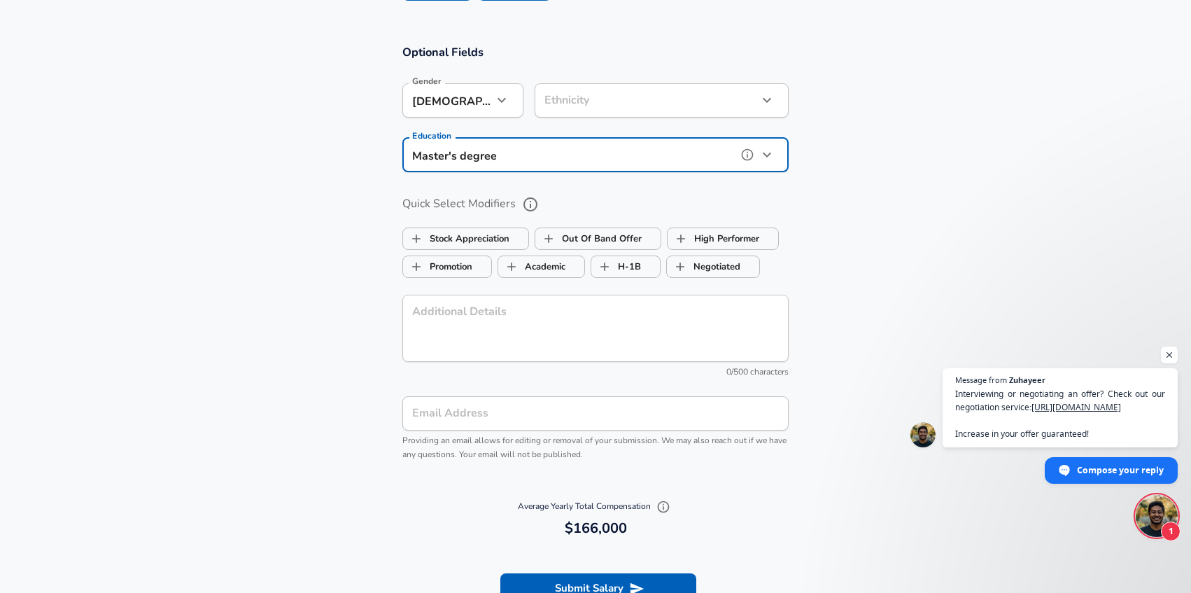
scroll to position [1519, 0]
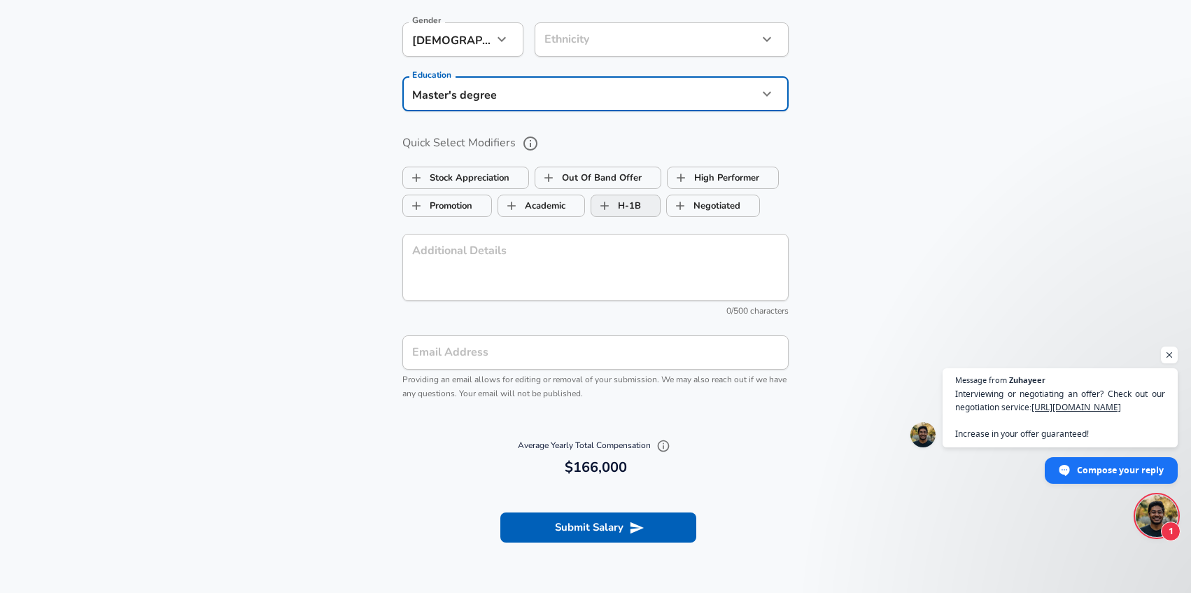
click at [639, 202] on label "H-1B" at bounding box center [616, 205] width 50 height 27
checkbox input "true"
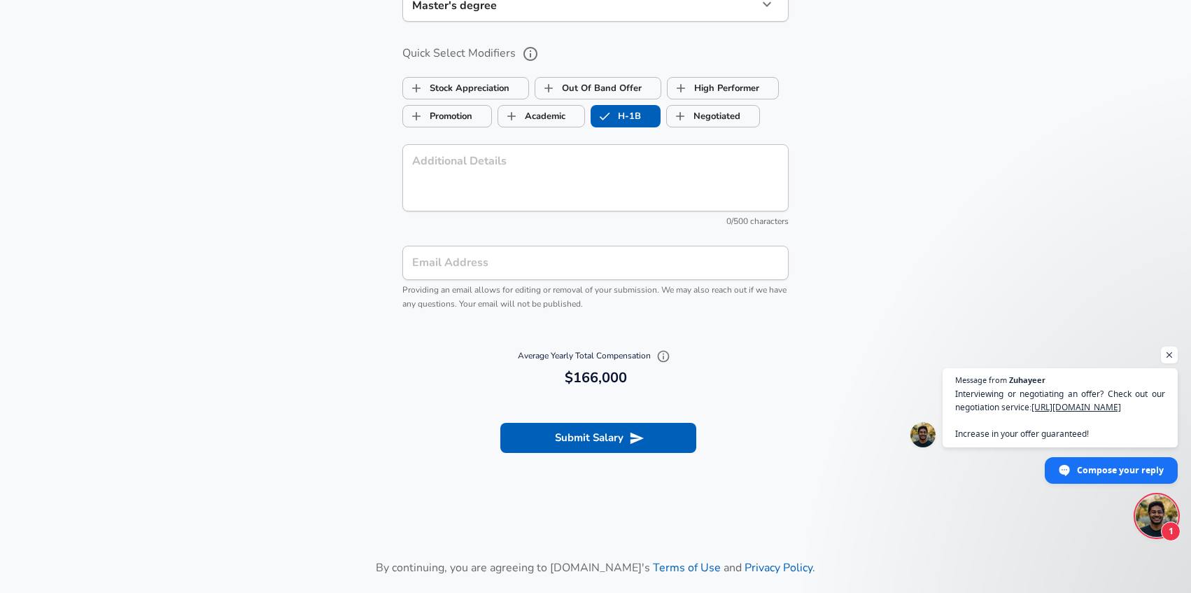
scroll to position [1609, 0]
click at [574, 444] on button "Submit Salary" at bounding box center [598, 436] width 196 height 29
